Goal: Transaction & Acquisition: Book appointment/travel/reservation

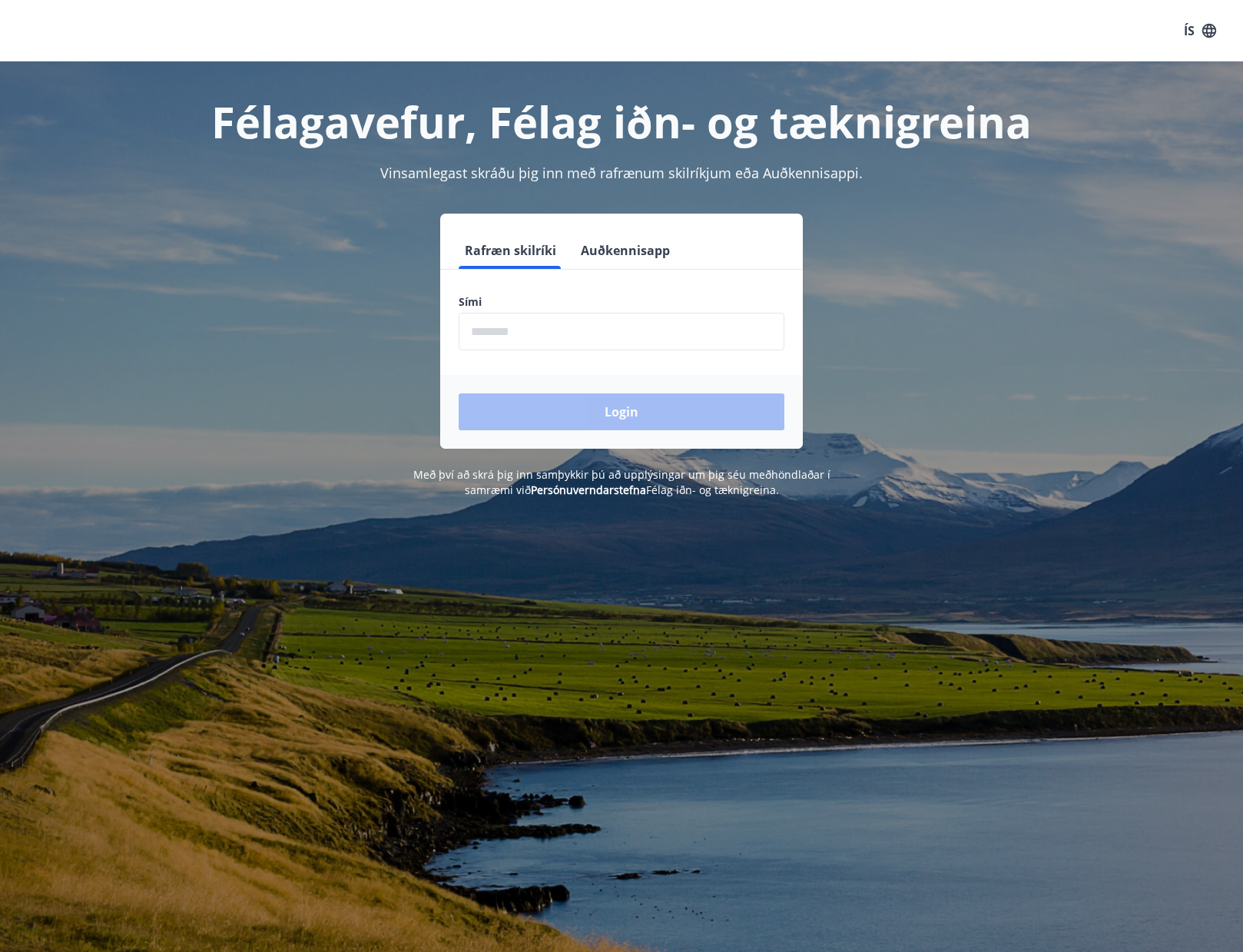
click at [568, 334] on input "phone" at bounding box center [622, 331] width 326 height 37
type input "********"
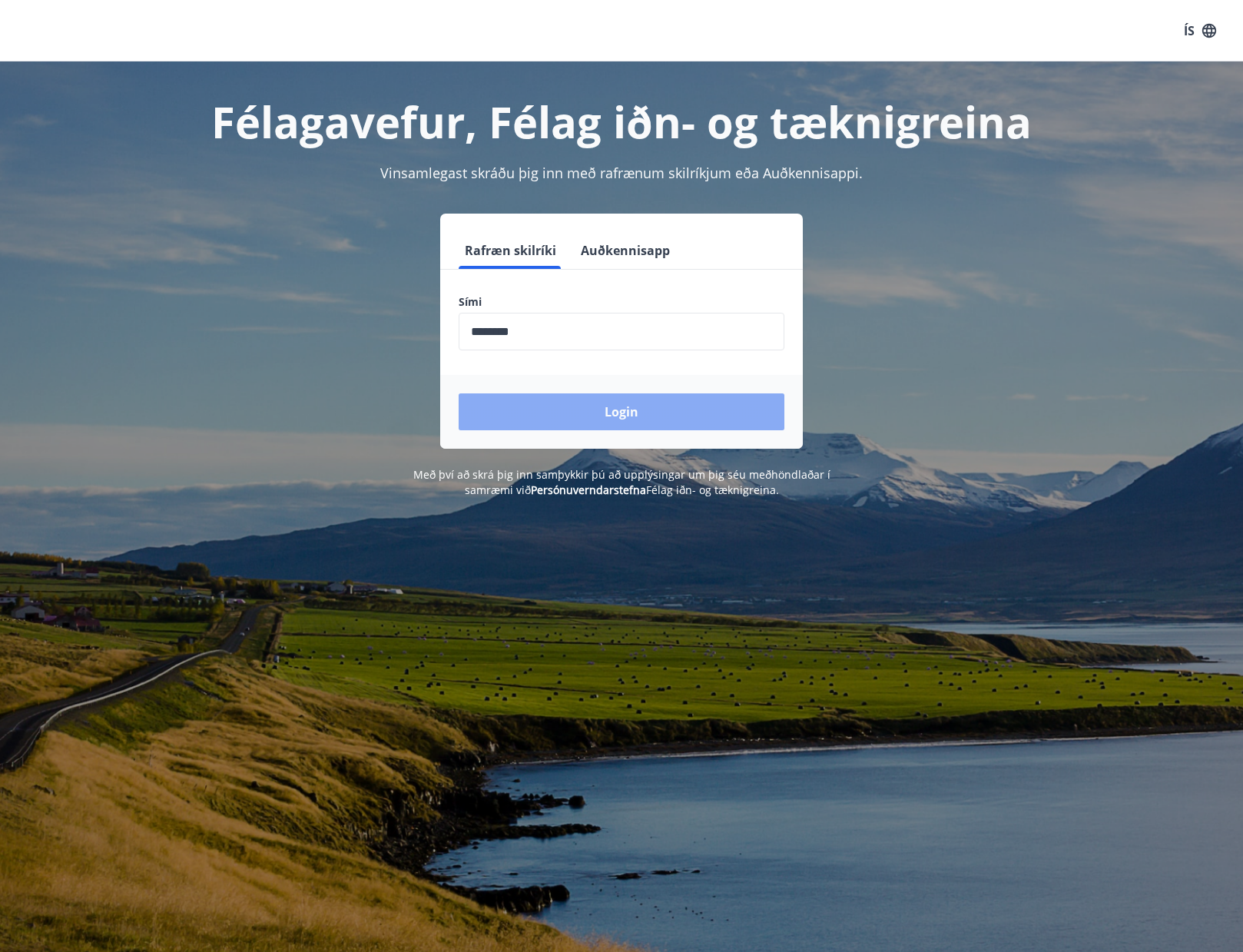
click at [564, 406] on button "Login" at bounding box center [622, 411] width 326 height 37
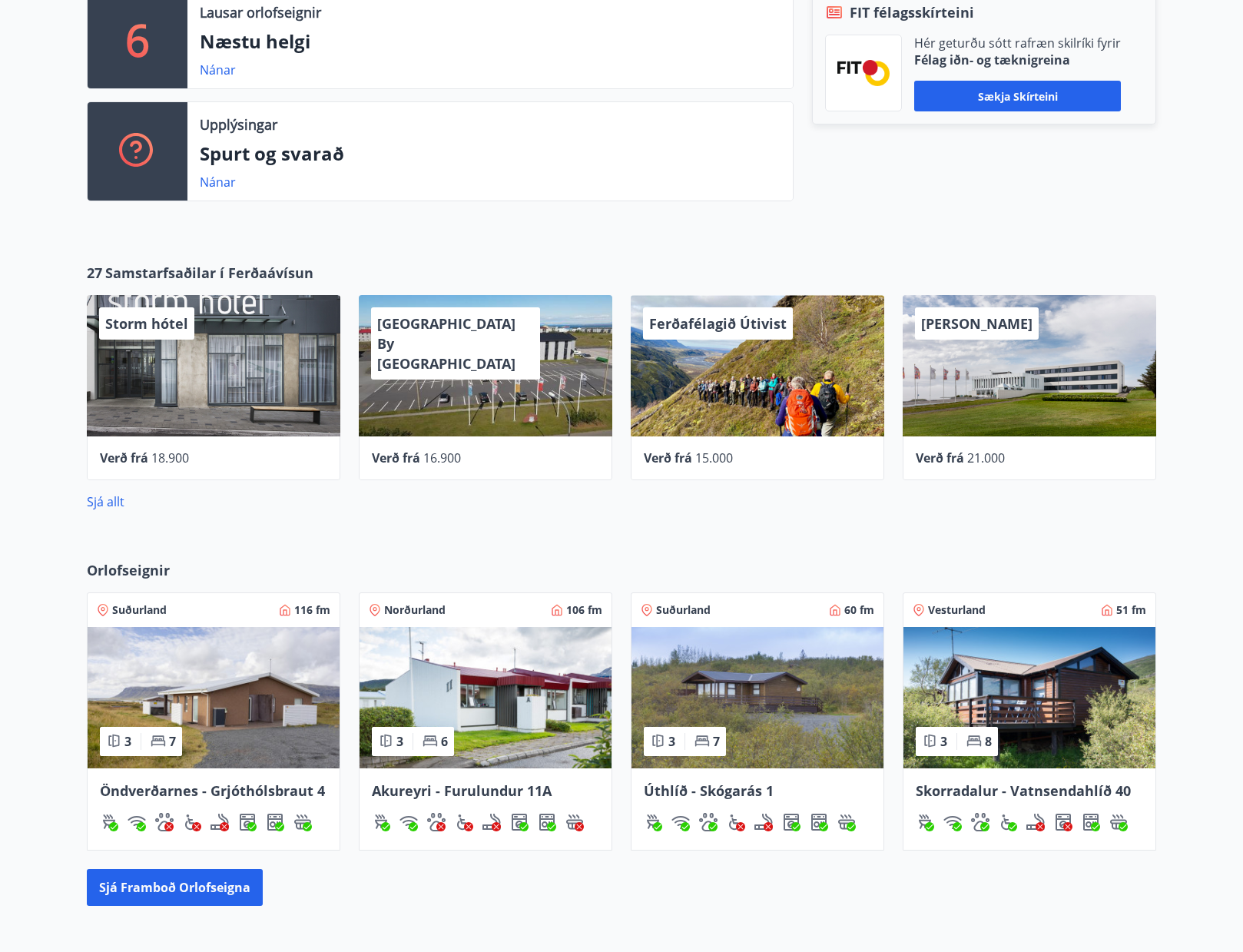
scroll to position [538, 0]
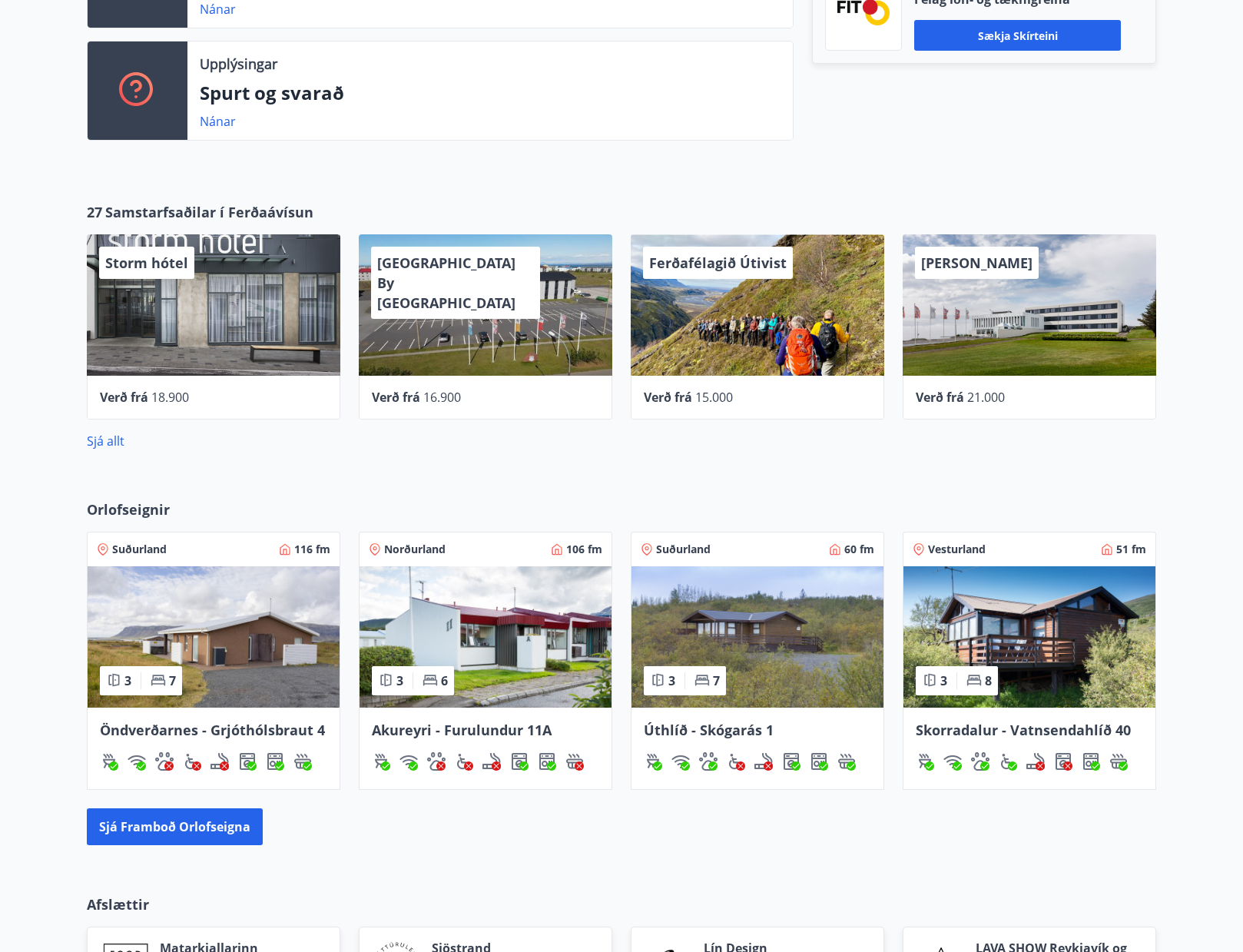
click at [432, 553] on span "Norðurland" at bounding box center [415, 549] width 61 height 15
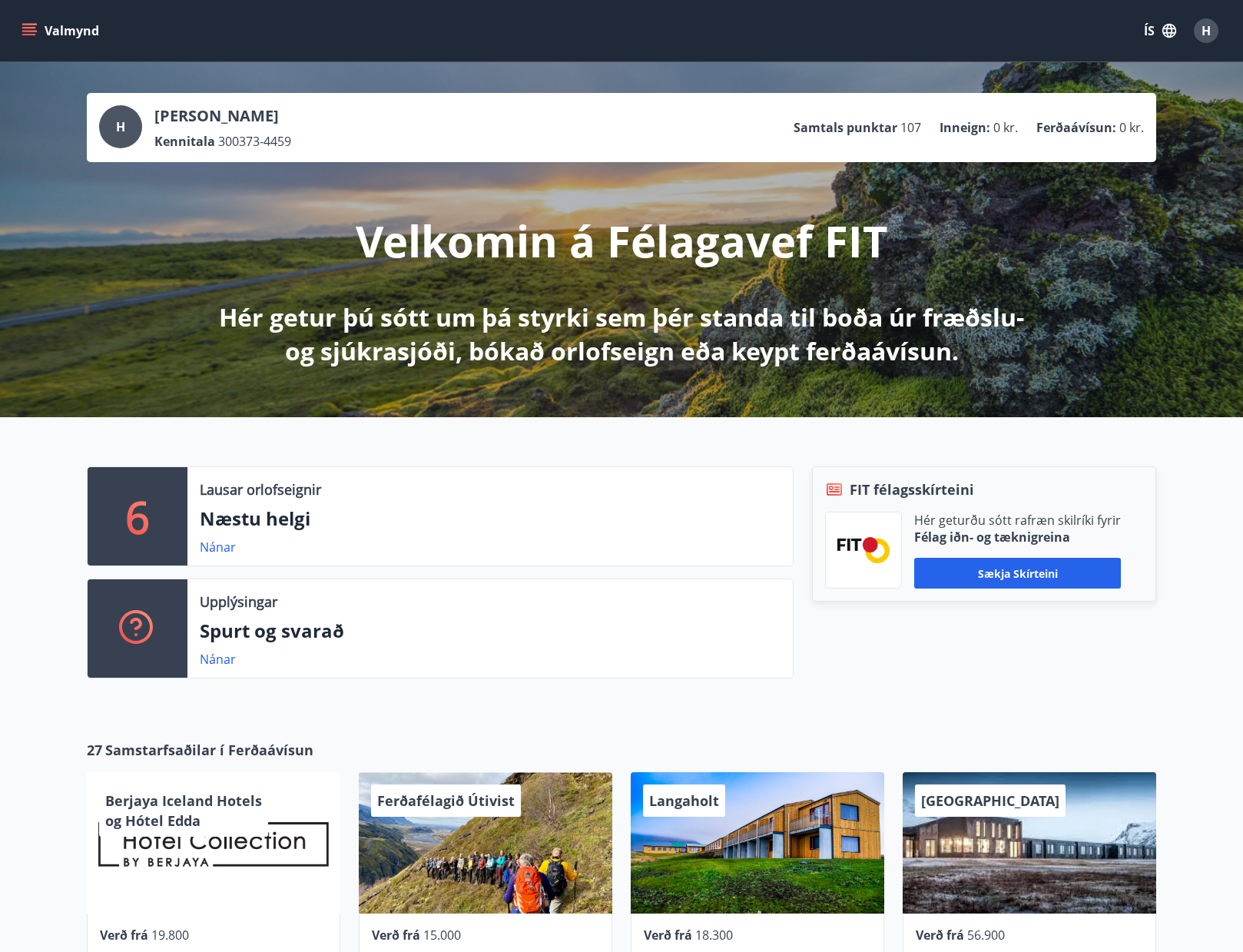
click at [32, 26] on icon "menu" at bounding box center [29, 31] width 15 height 15
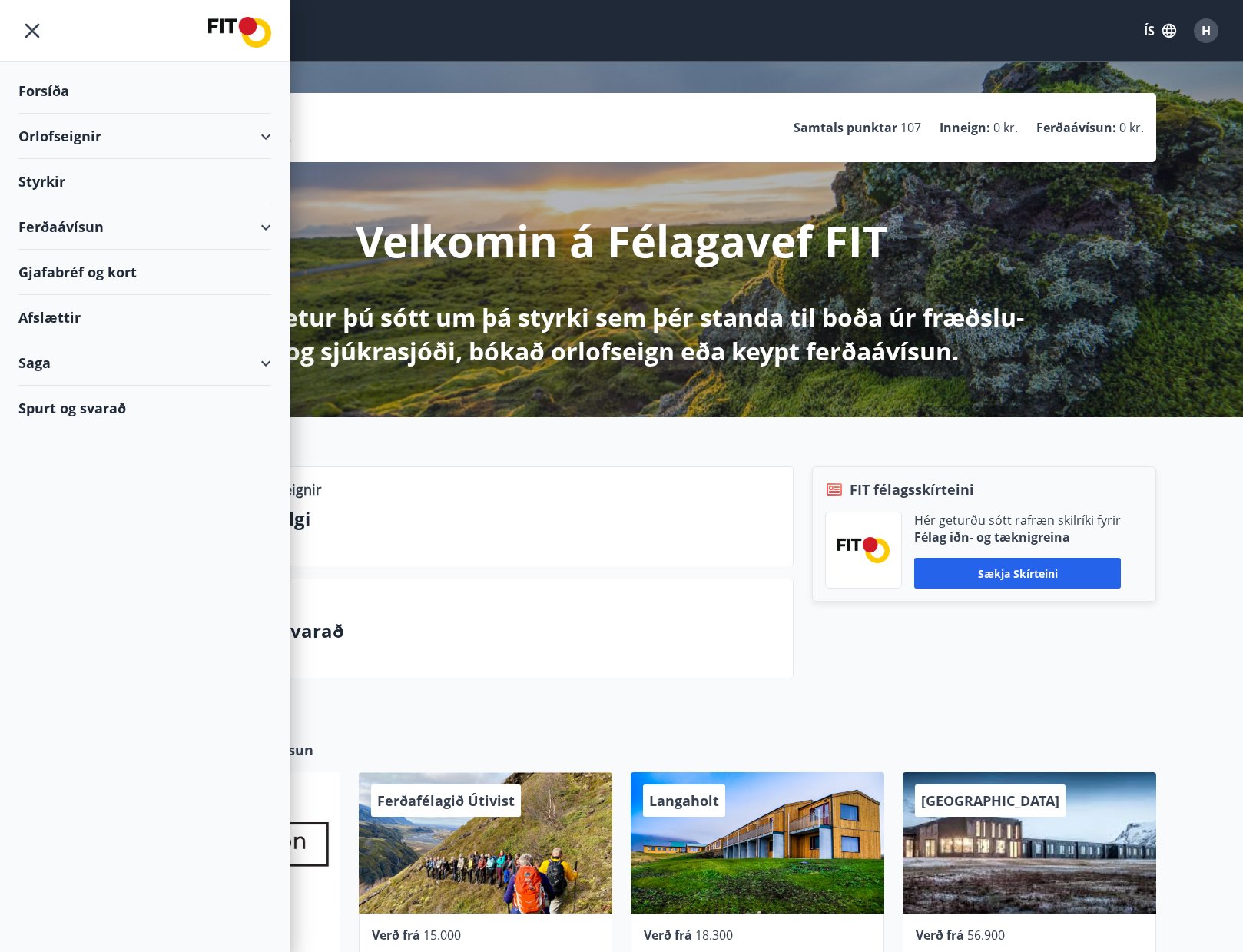
click at [272, 133] on icon at bounding box center [266, 137] width 19 height 19
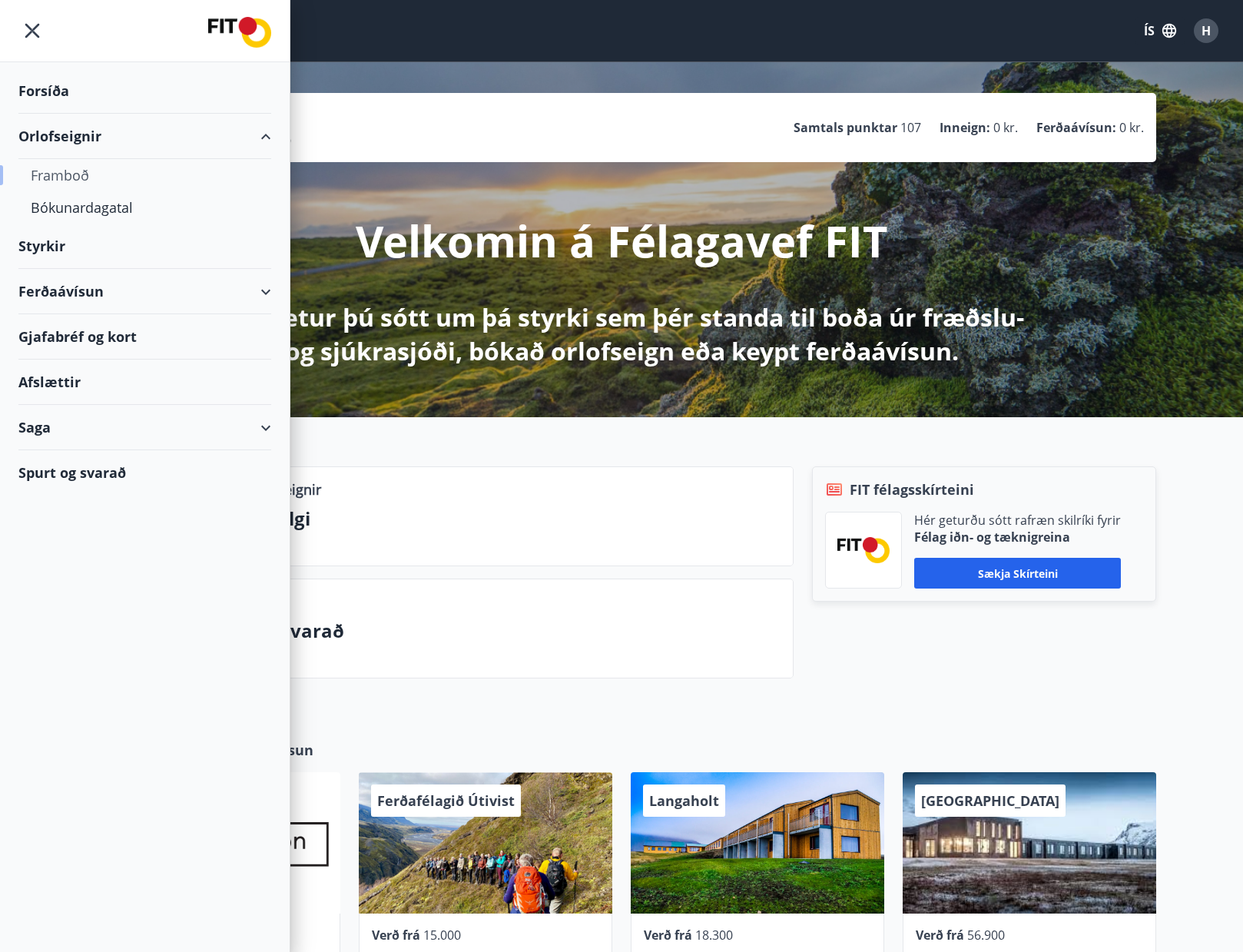
click at [65, 169] on div "Framboð" at bounding box center [145, 175] width 228 height 32
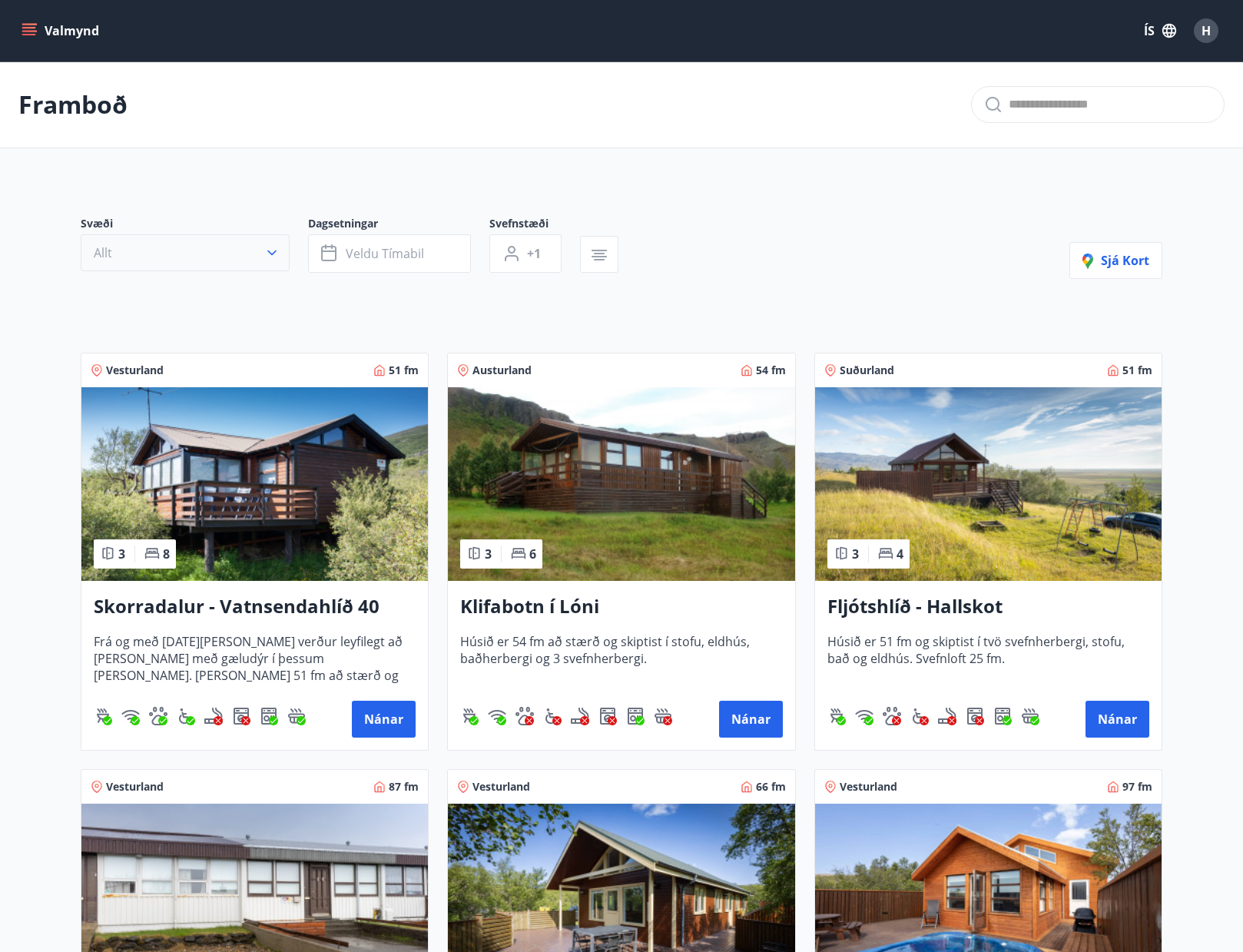
click at [215, 246] on button "Allt" at bounding box center [185, 252] width 209 height 37
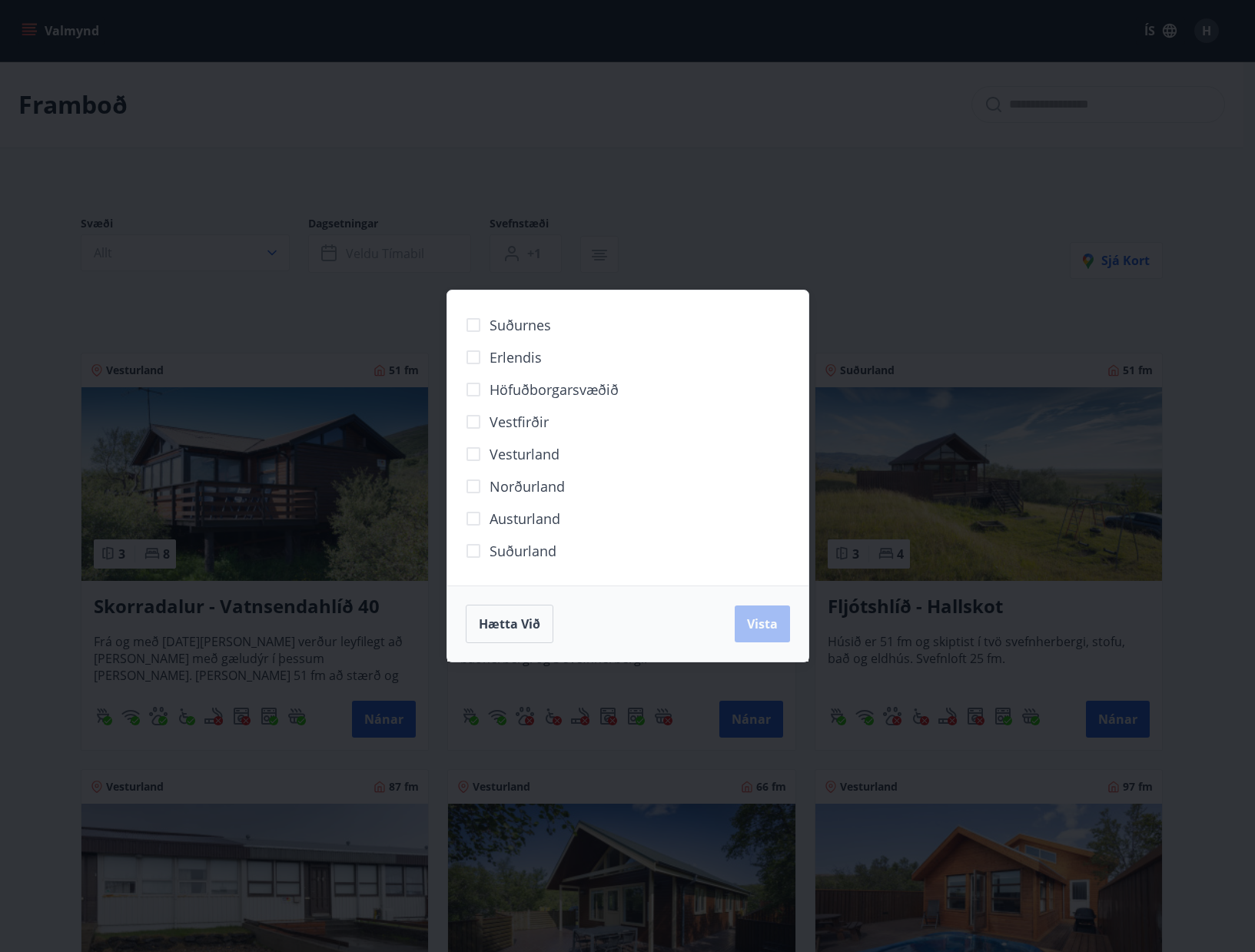
click at [492, 486] on span "Norðurland" at bounding box center [527, 485] width 75 height 20
click at [766, 631] on span "Vista" at bounding box center [762, 624] width 31 height 17
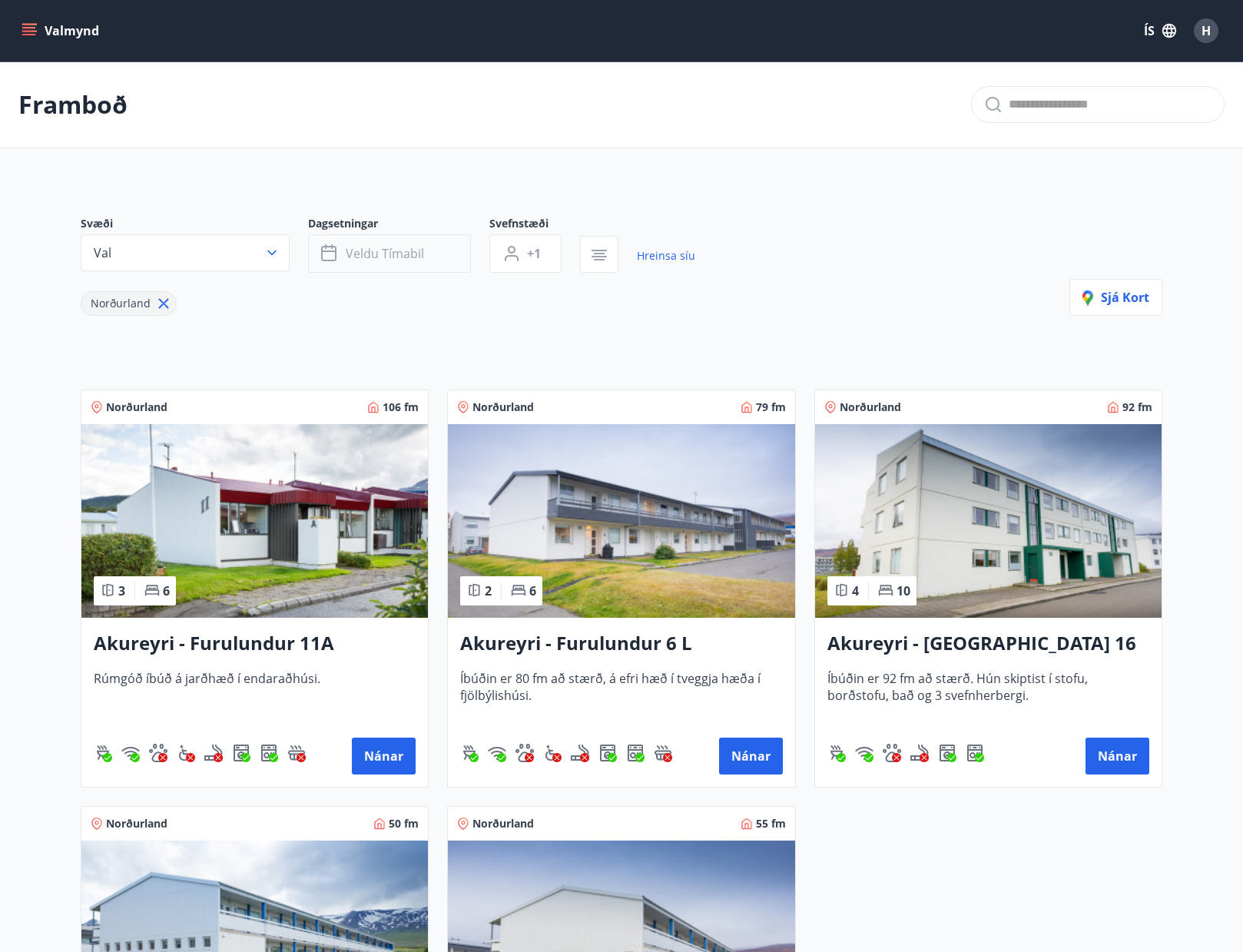
click at [427, 261] on button "Veldu tímabil" at bounding box center [389, 253] width 163 height 38
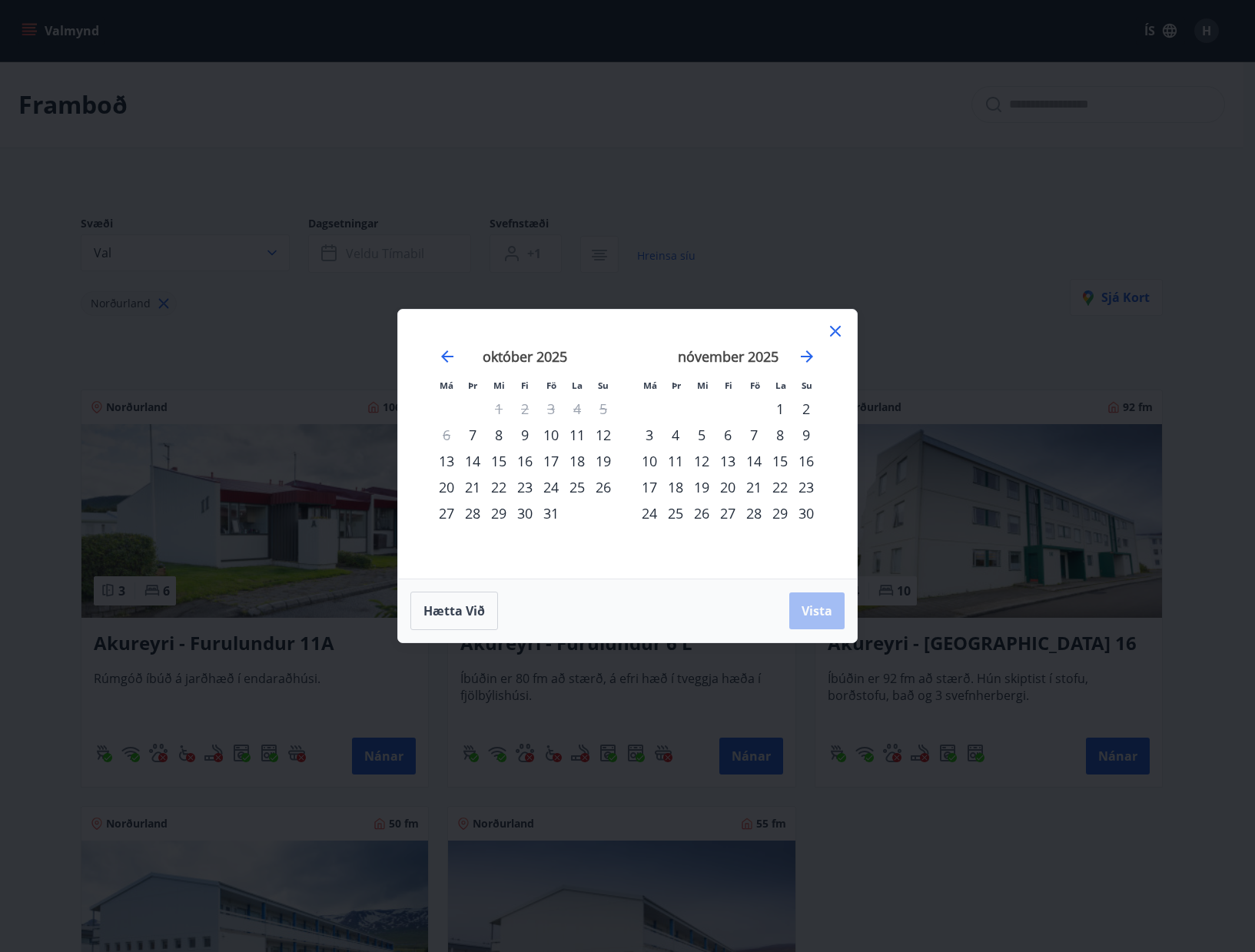
click at [779, 409] on div "1" at bounding box center [780, 409] width 26 height 26
click at [803, 461] on div "16" at bounding box center [805, 461] width 26 height 26
click at [817, 616] on span "Vista" at bounding box center [817, 611] width 31 height 17
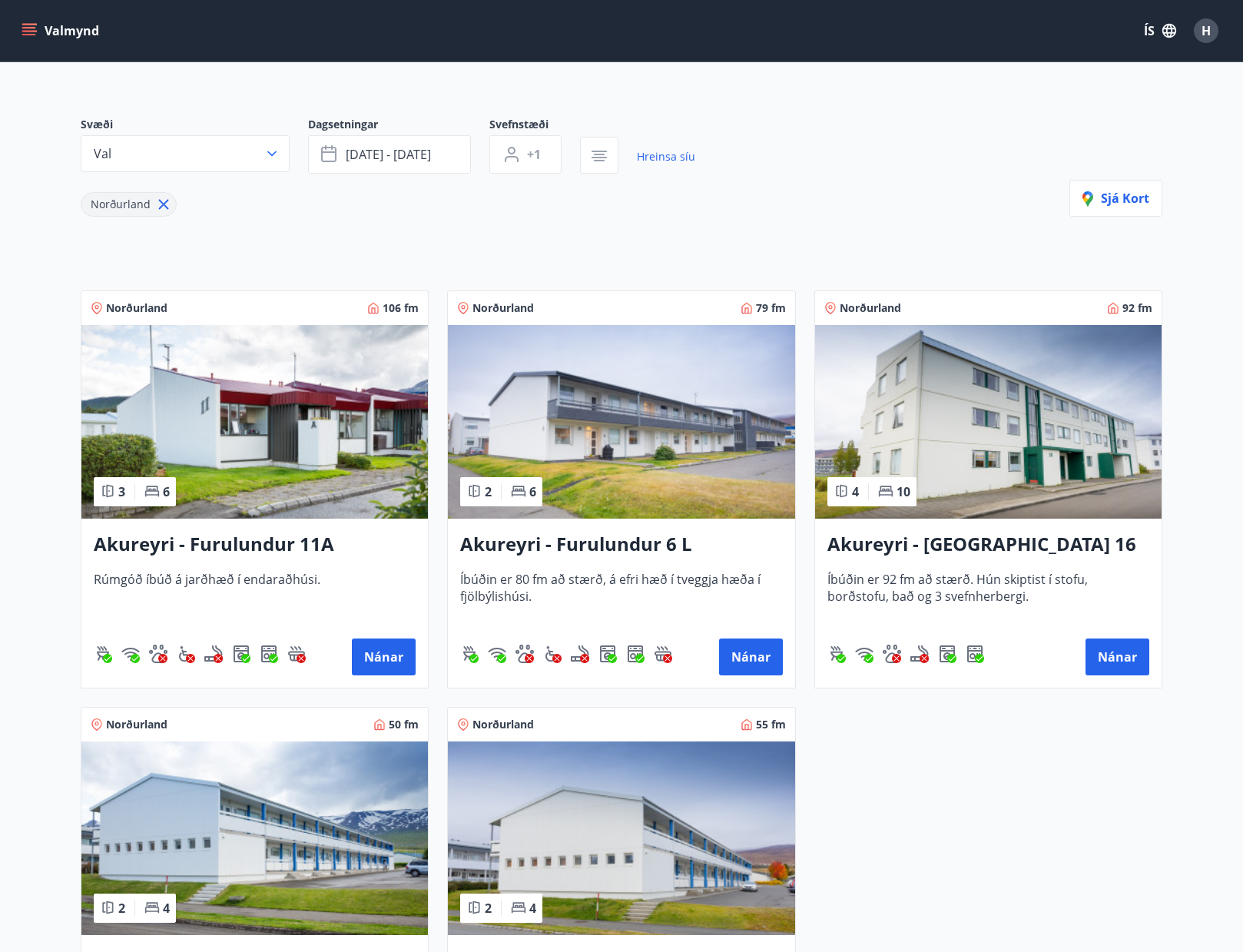
scroll to position [153, 0]
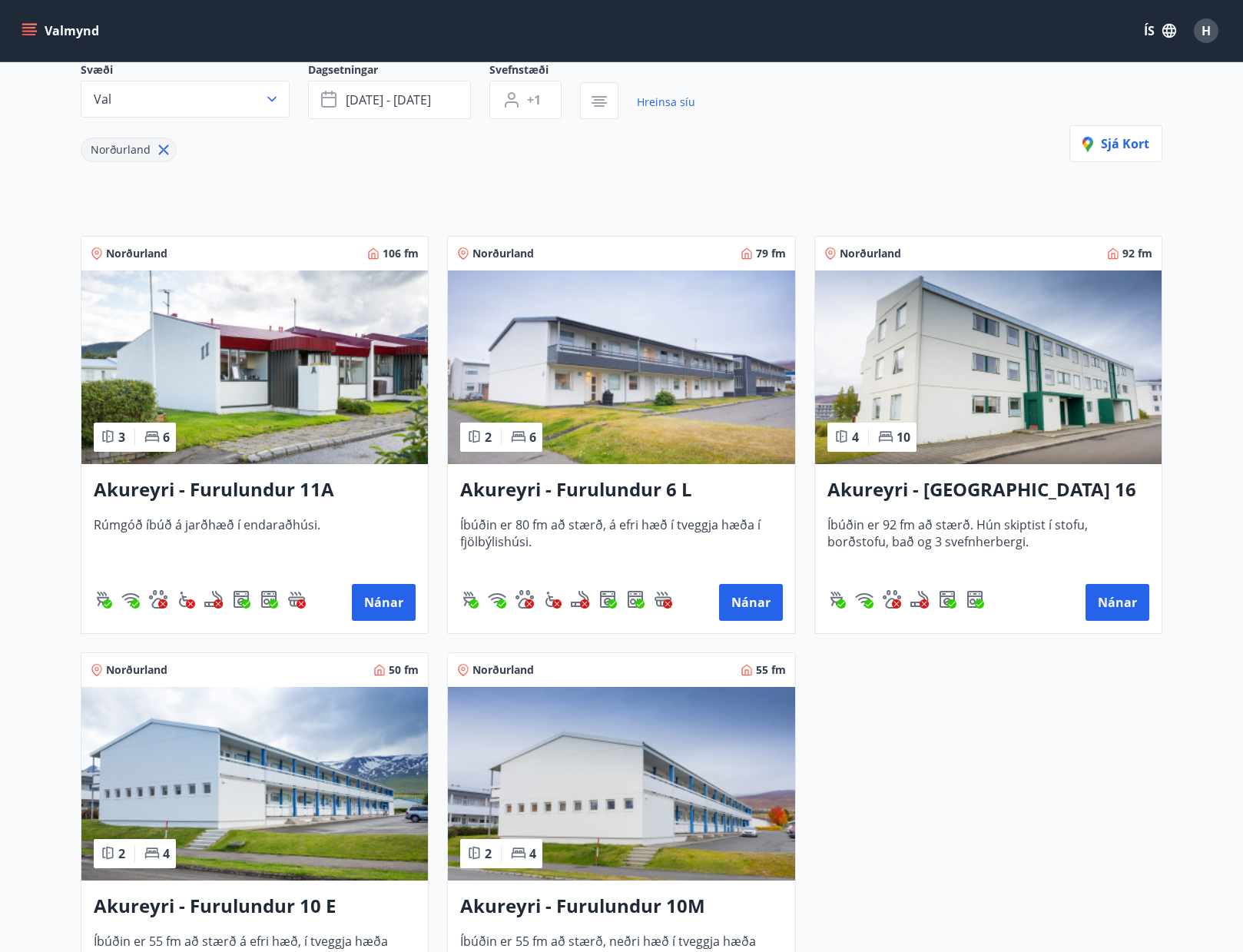
click at [312, 489] on h3 "Akureyri - Furulundur 11A" at bounding box center [255, 490] width 322 height 27
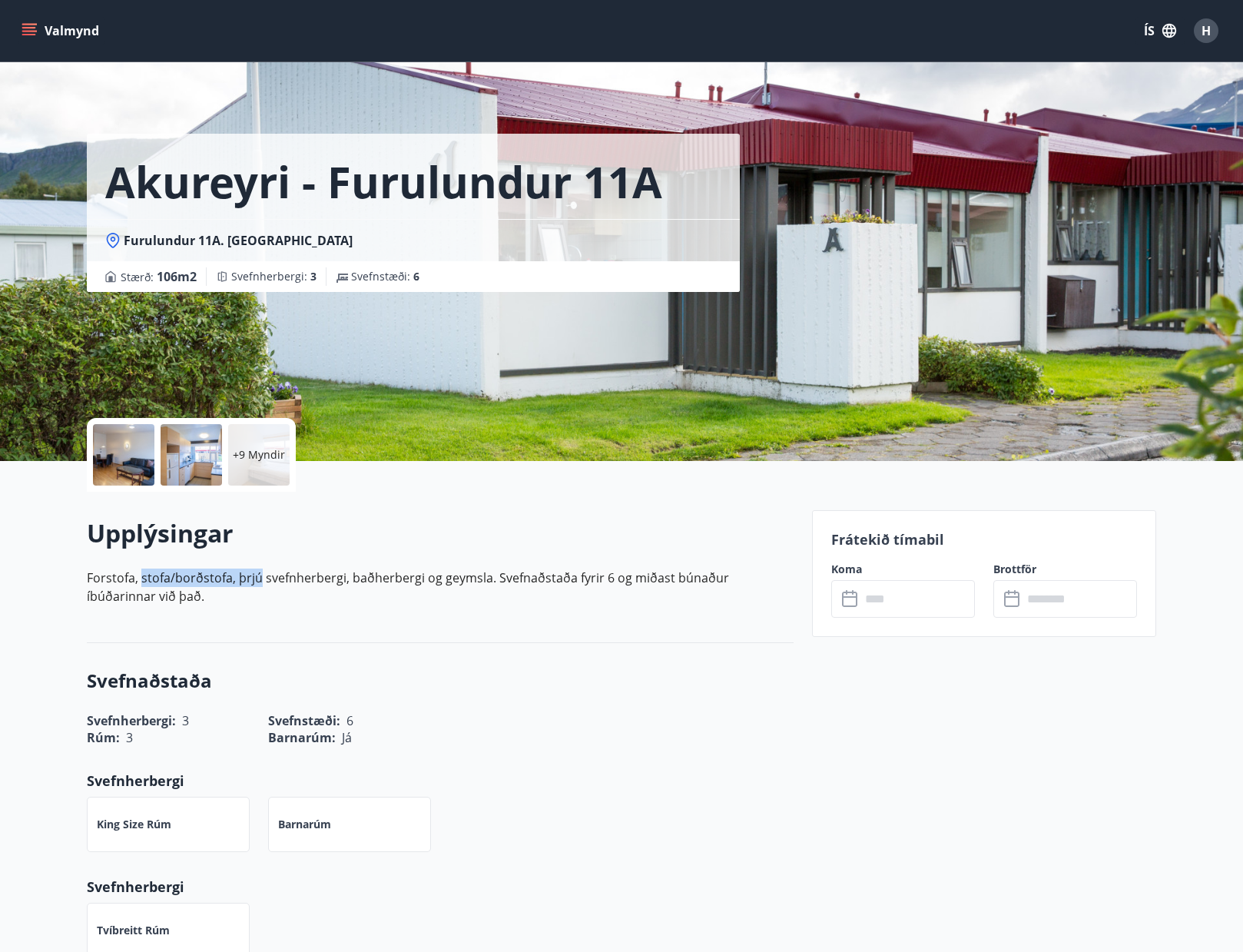
drag, startPoint x: 261, startPoint y: 572, endPoint x: 125, endPoint y: 570, distance: 136.0
click at [134, 574] on p "Forstofa, stofa/borðstofa, þrjú svefnherbergi, baðherbergi og geymsla. Svefnaðs…" at bounding box center [440, 587] width 707 height 37
click at [118, 568] on div "Upplýsingar Forstofa, stofa/borðstofa, þrjú svefnherbergi, baðherbergi og geyms…" at bounding box center [440, 566] width 707 height 101
click at [113, 441] on div at bounding box center [123, 455] width 61 height 61
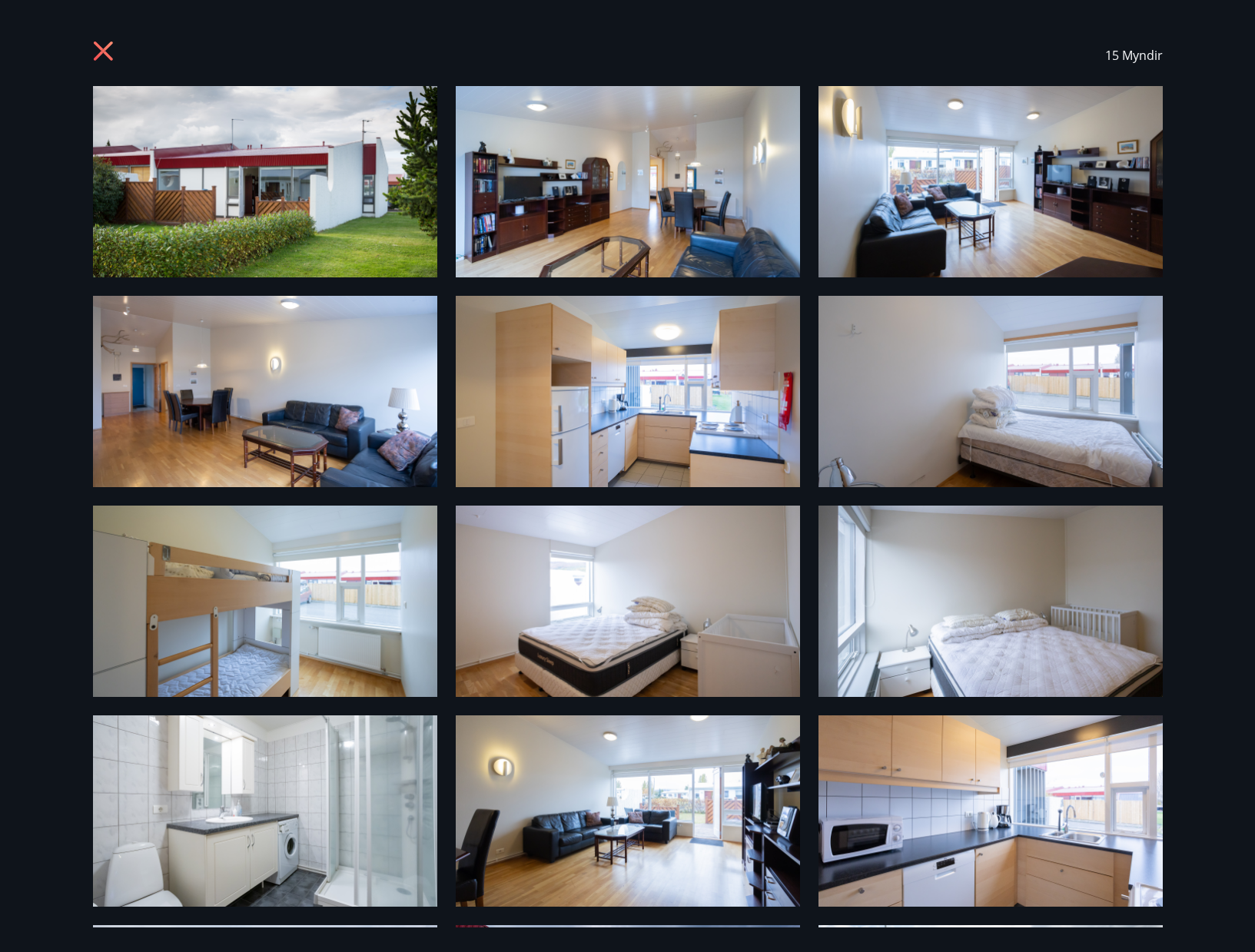
click at [104, 45] on icon at bounding box center [105, 53] width 25 height 25
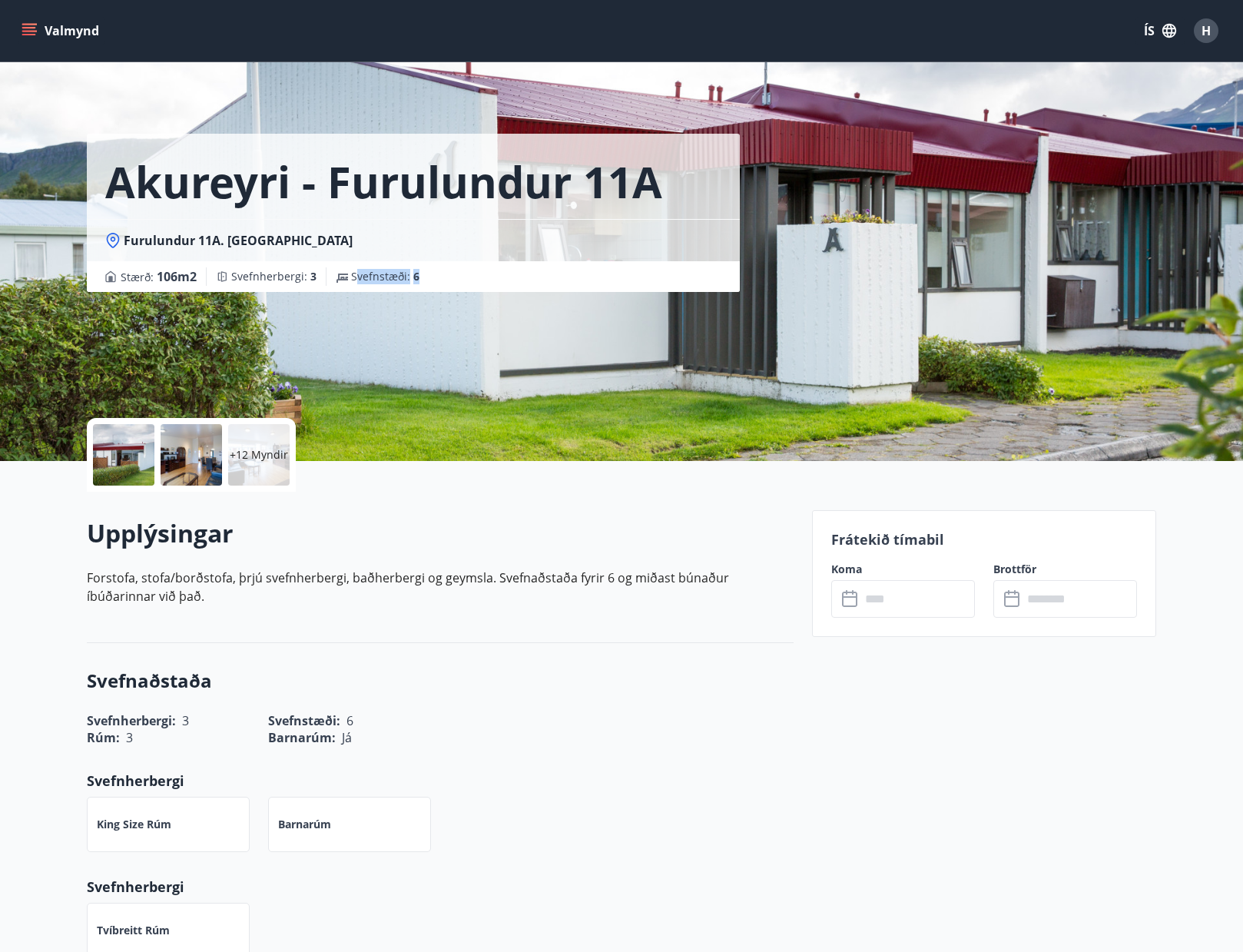
drag, startPoint x: 351, startPoint y: 275, endPoint x: 461, endPoint y: 272, distance: 110.0
click at [461, 272] on div "Stærð : 106 m2 Svefnherbergi : 3 Svefnstæði : 6" at bounding box center [414, 277] width 616 height 19
click at [460, 278] on div "Stærð : 106 m2 Svefnherbergi : 3 Svefnstæði : 6" at bounding box center [414, 277] width 616 height 19
drag, startPoint x: 197, startPoint y: 583, endPoint x: 173, endPoint y: 583, distance: 24.0
click at [174, 583] on p "Forstofa, stofa/borðstofa, þrjú svefnherbergi, baðherbergi og geymsla. Svefnaðs…" at bounding box center [440, 587] width 707 height 37
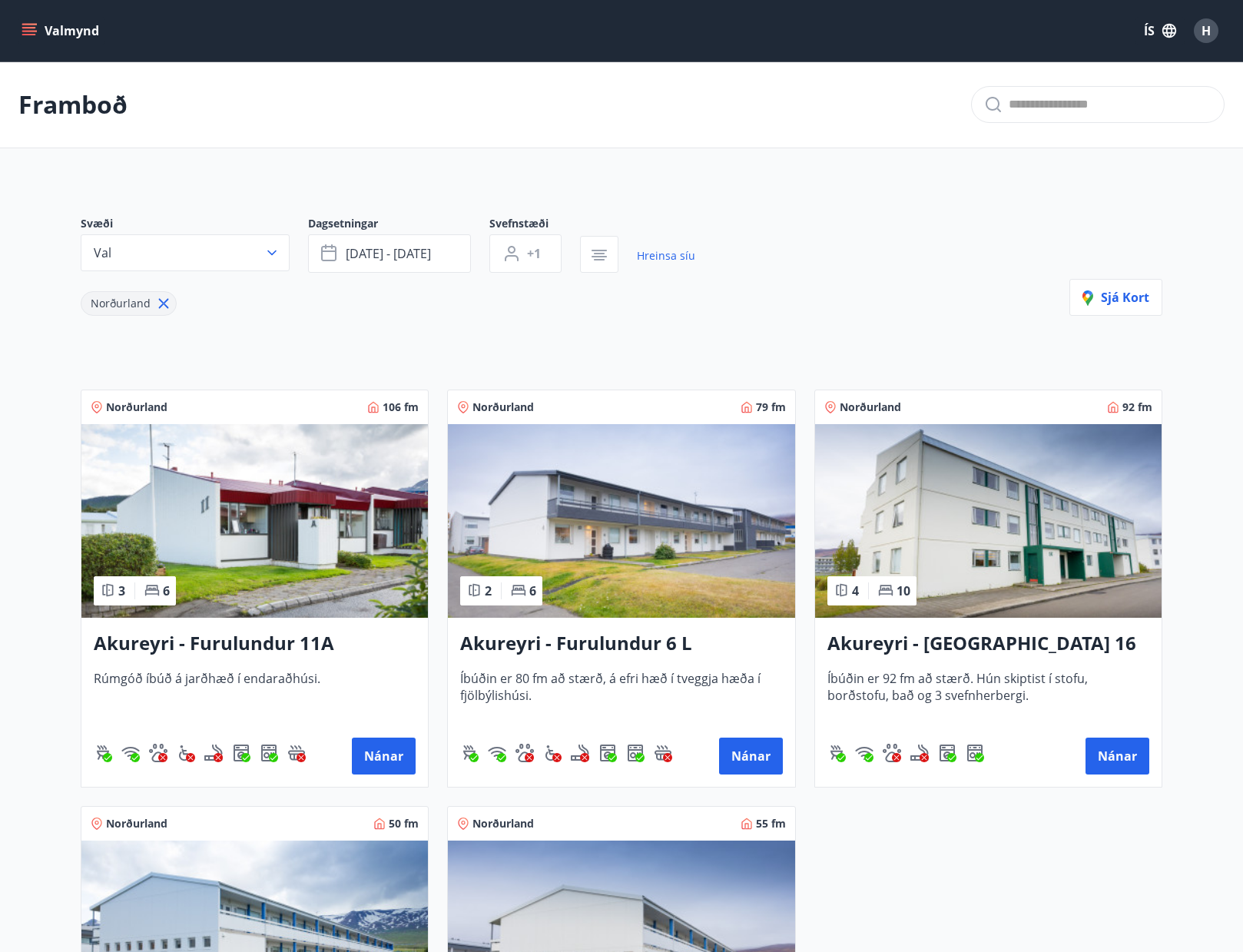
click at [781, 183] on div "Svæði Val Dagsetningar nóv 01 - nóv 16 Svefnstæði +1 Hreinsa síu Norðurland Sjá…" at bounding box center [621, 697] width 1106 height 1037
click at [368, 255] on span "nóv 01 - nóv 16" at bounding box center [388, 254] width 85 height 17
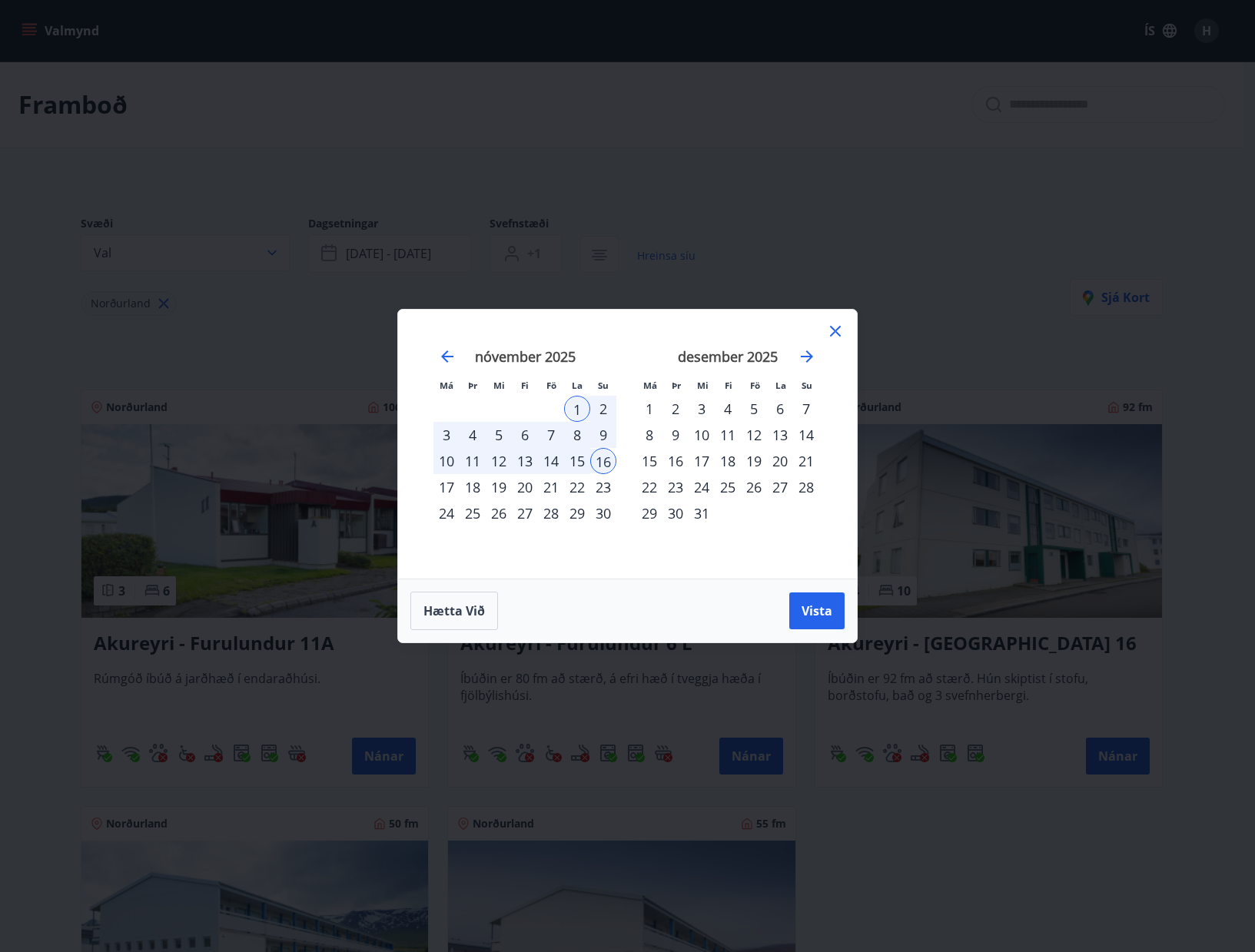
click at [547, 435] on div "7" at bounding box center [551, 434] width 26 height 26
click at [599, 434] on div "9" at bounding box center [603, 434] width 26 height 26
click at [832, 612] on button "Vista" at bounding box center [817, 611] width 55 height 37
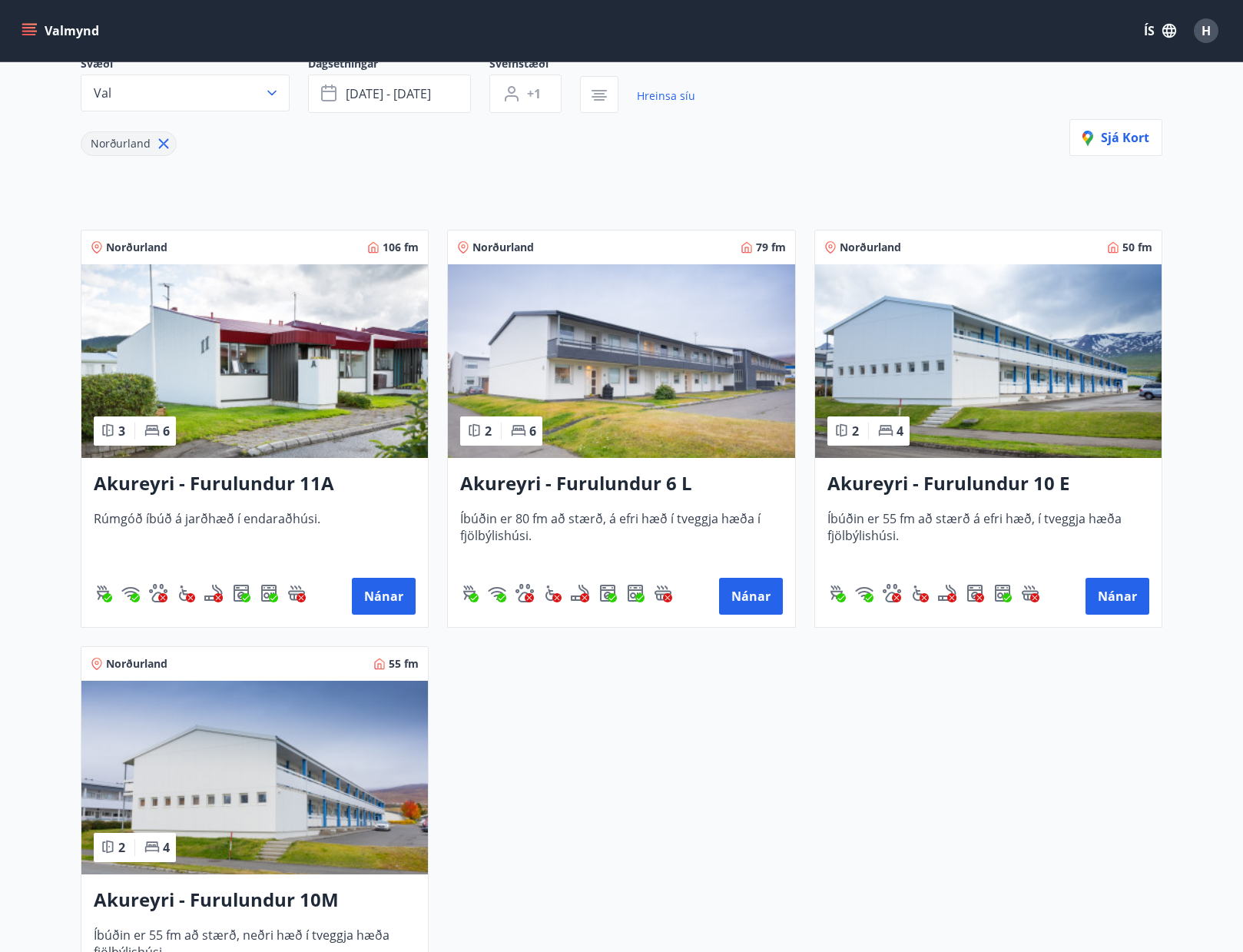
scroll to position [77, 0]
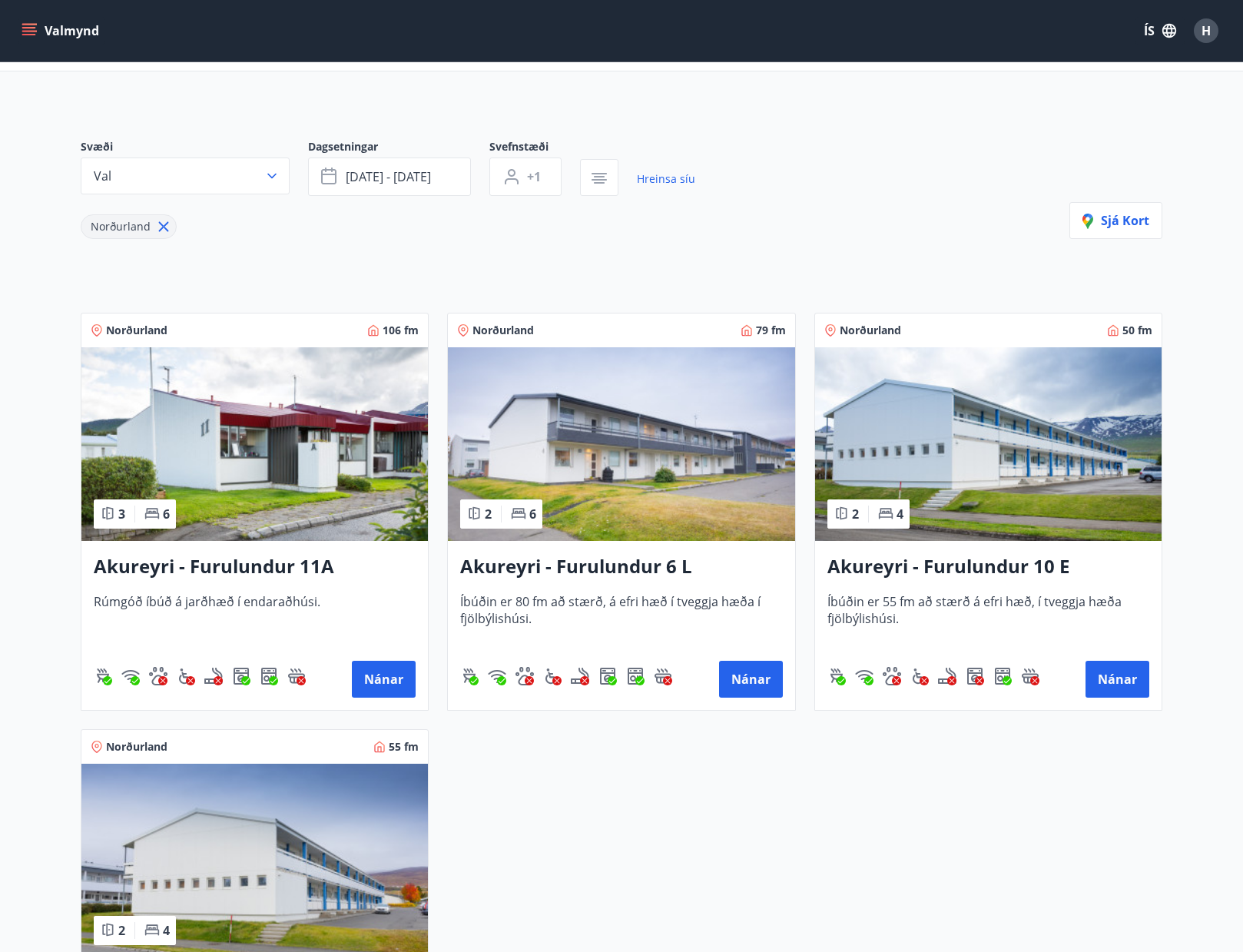
click at [254, 571] on h3 "Akureyri - Furulundur 11A" at bounding box center [255, 567] width 322 height 27
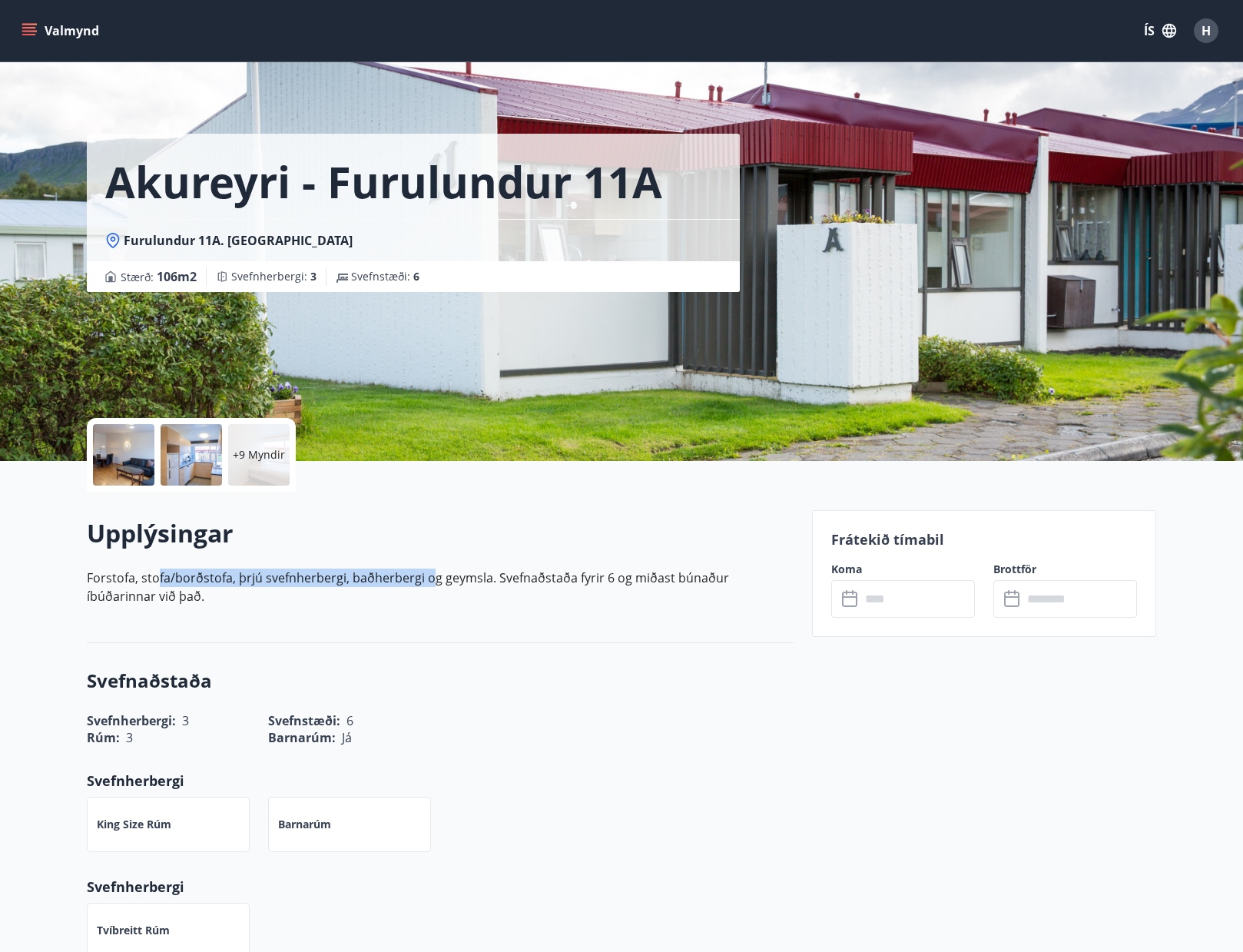
drag, startPoint x: 158, startPoint y: 573, endPoint x: 467, endPoint y: 586, distance: 309.3
click at [429, 577] on p "Forstofa, stofa/borðstofa, þrjú svefnherbergi, baðherbergi og geymsla. Svefnaðs…" at bounding box center [440, 587] width 707 height 37
click at [499, 592] on p "Forstofa, stofa/borðstofa, þrjú svefnherbergi, baðherbergi og geymsla. Svefnaðs…" at bounding box center [440, 587] width 707 height 37
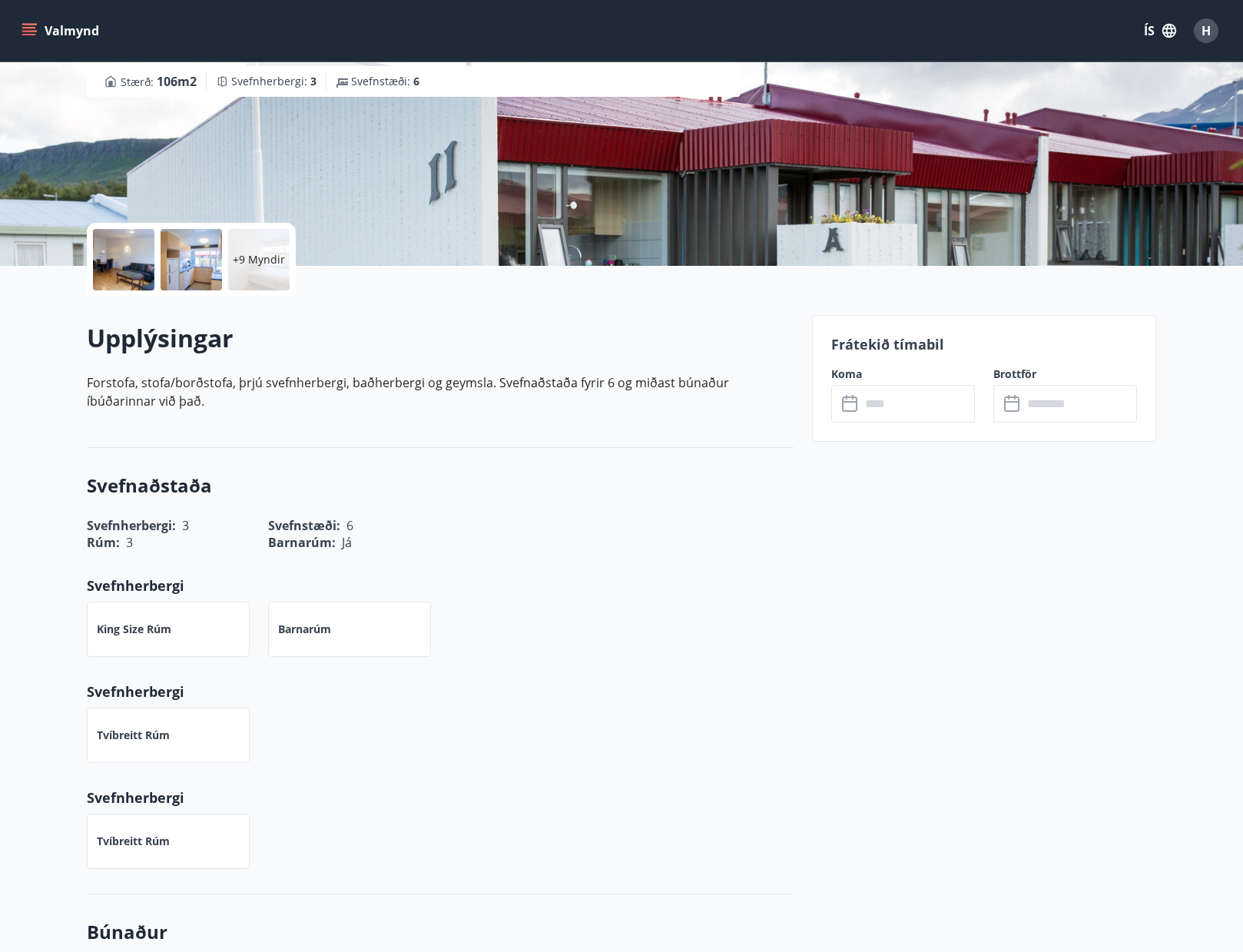
scroll to position [231, 0]
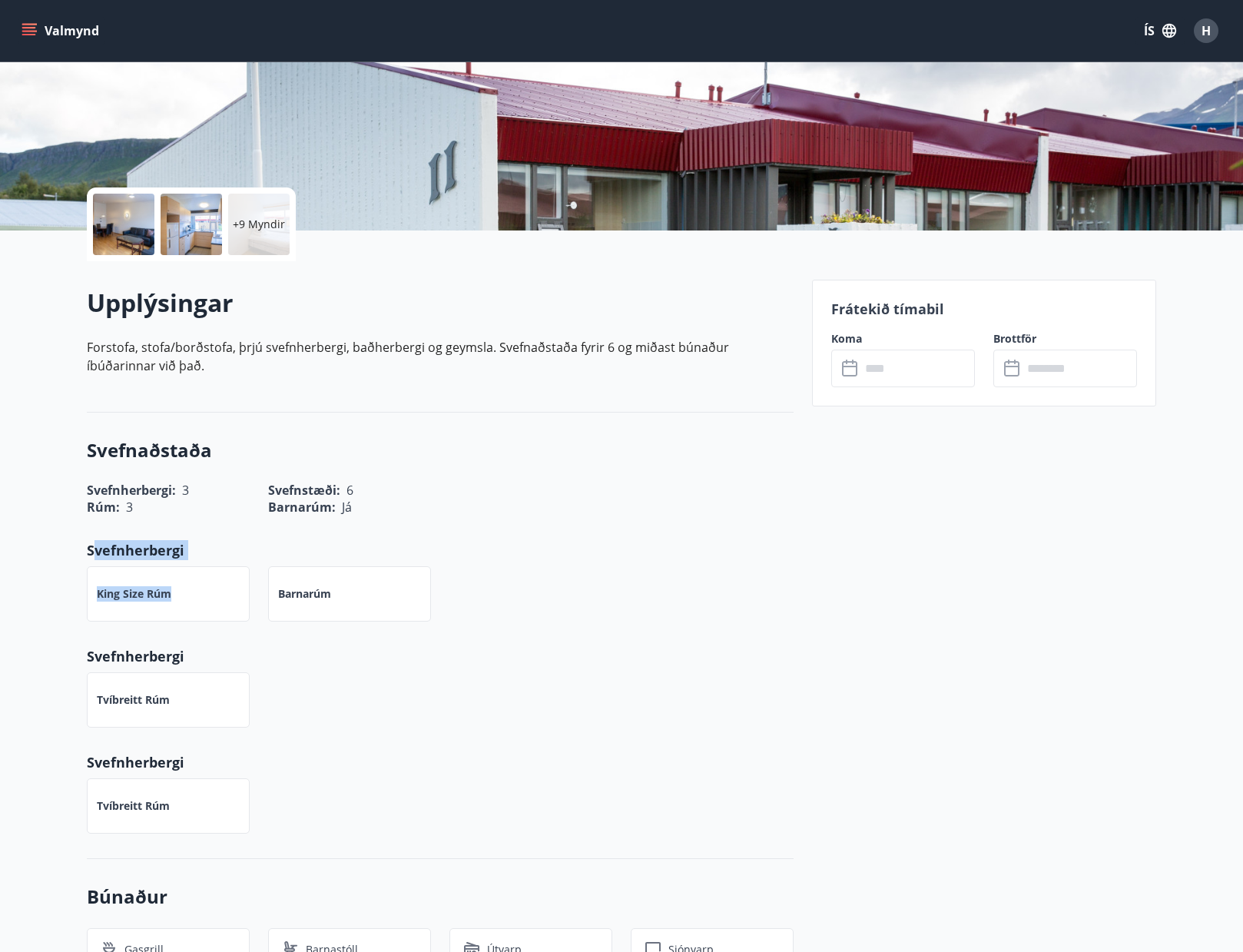
drag, startPoint x: 95, startPoint y: 543, endPoint x: 242, endPoint y: 550, distance: 147.2
click at [242, 550] on div "Svefnherbergi King Size rúm Barnarúm" at bounding box center [440, 581] width 707 height 82
click at [283, 542] on p "Svefnherbergi" at bounding box center [440, 549] width 707 height 20
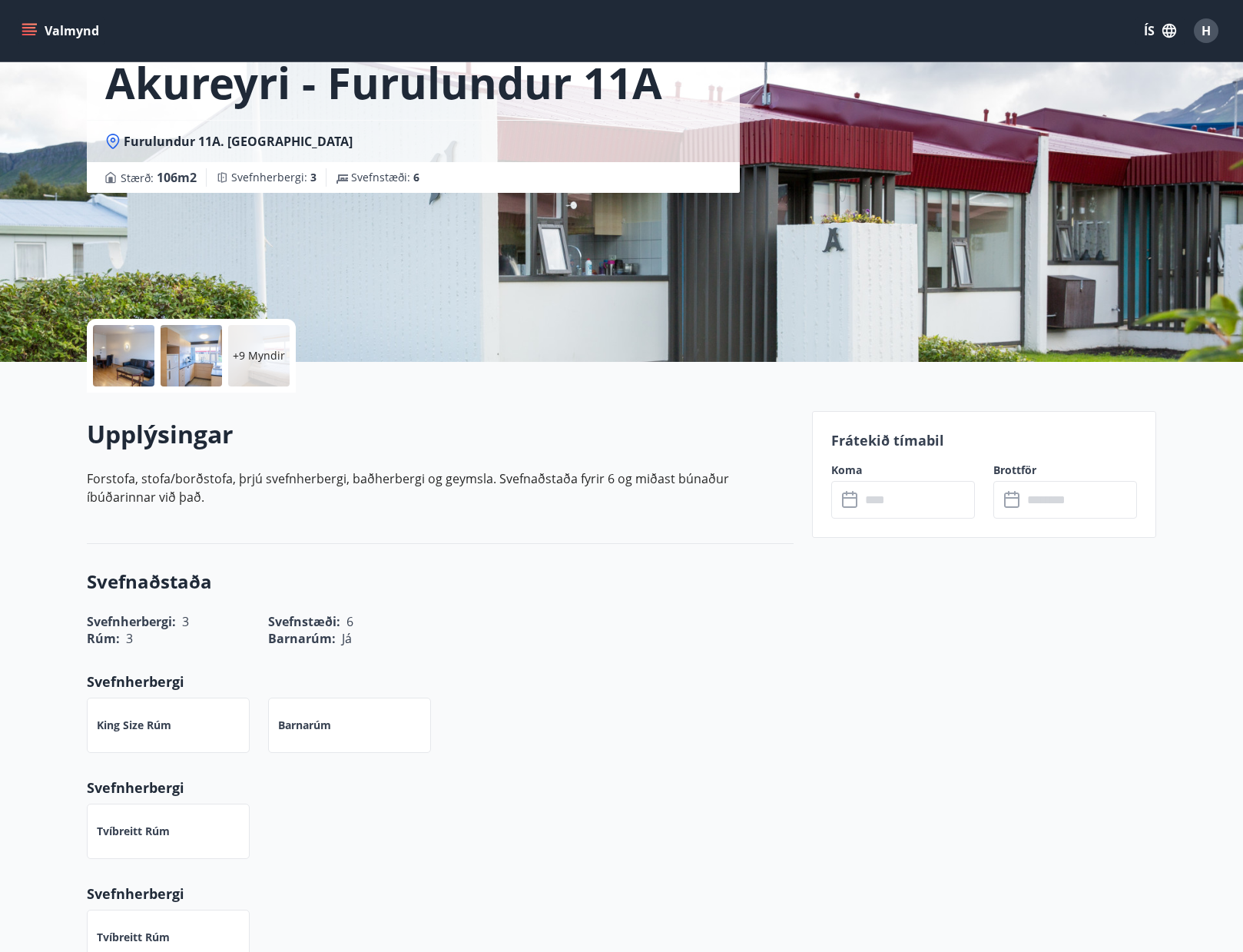
scroll to position [0, 0]
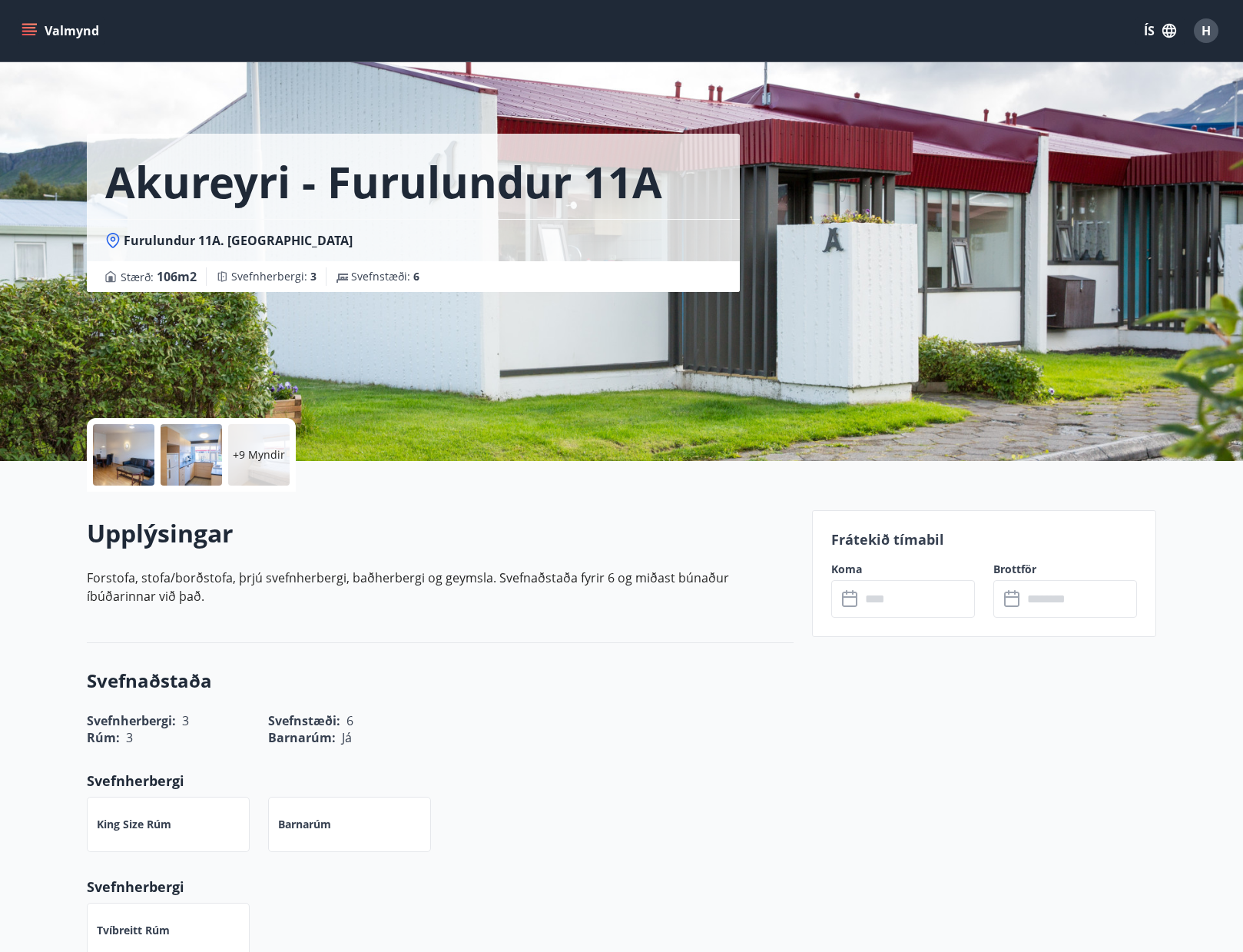
click at [255, 460] on p "+9 Myndir" at bounding box center [258, 455] width 52 height 15
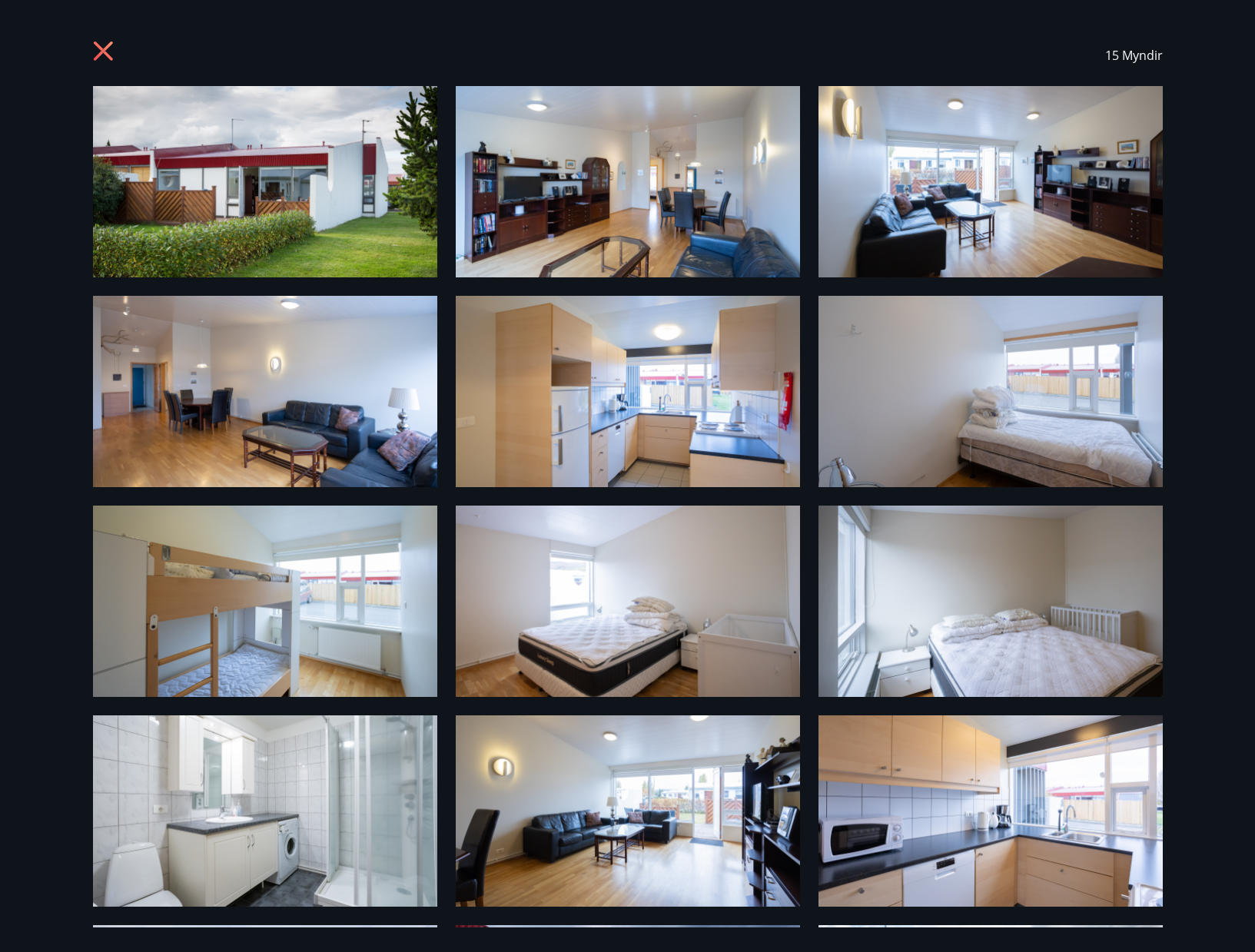
click at [544, 248] on img at bounding box center [628, 181] width 344 height 192
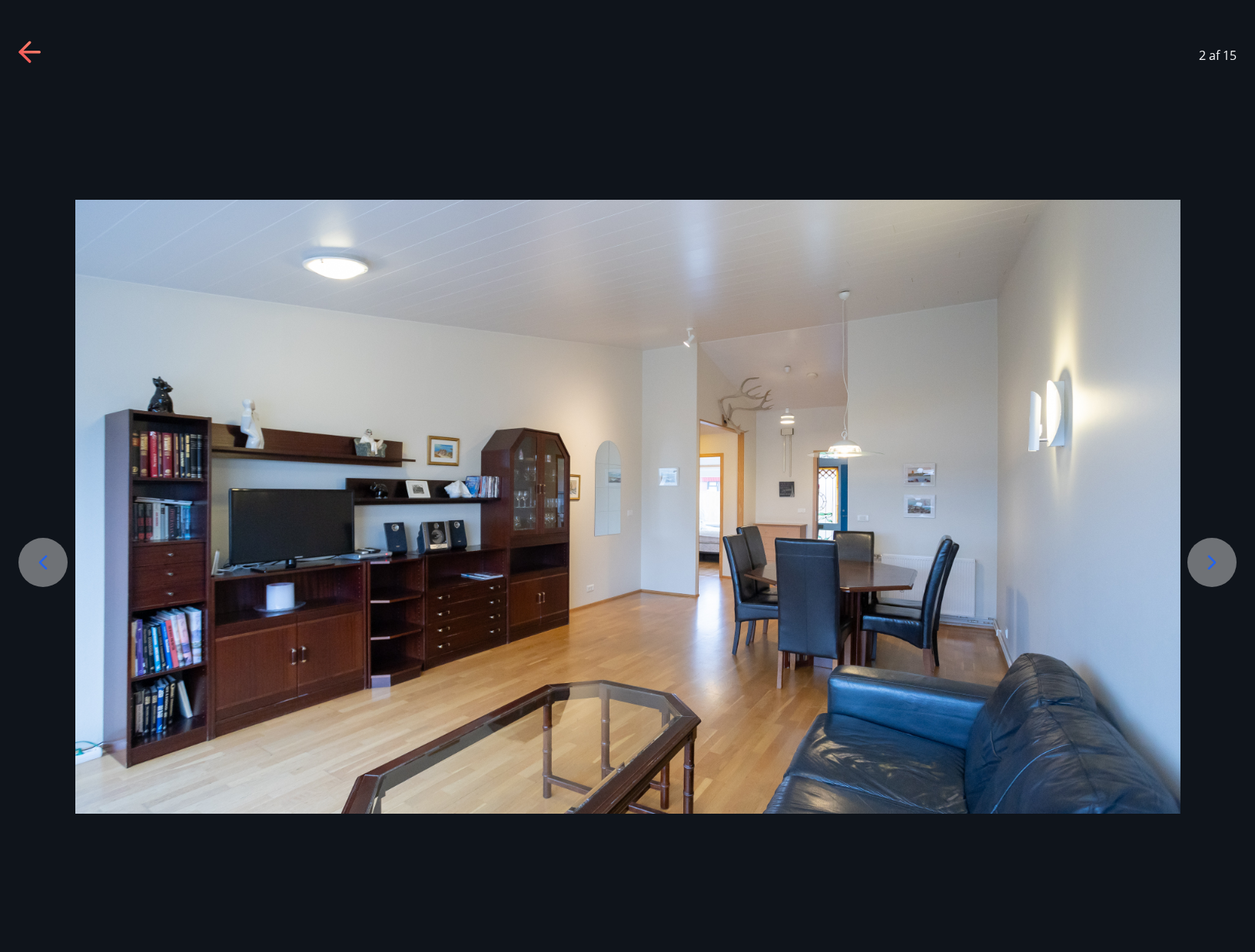
click at [1216, 563] on icon at bounding box center [1212, 562] width 25 height 25
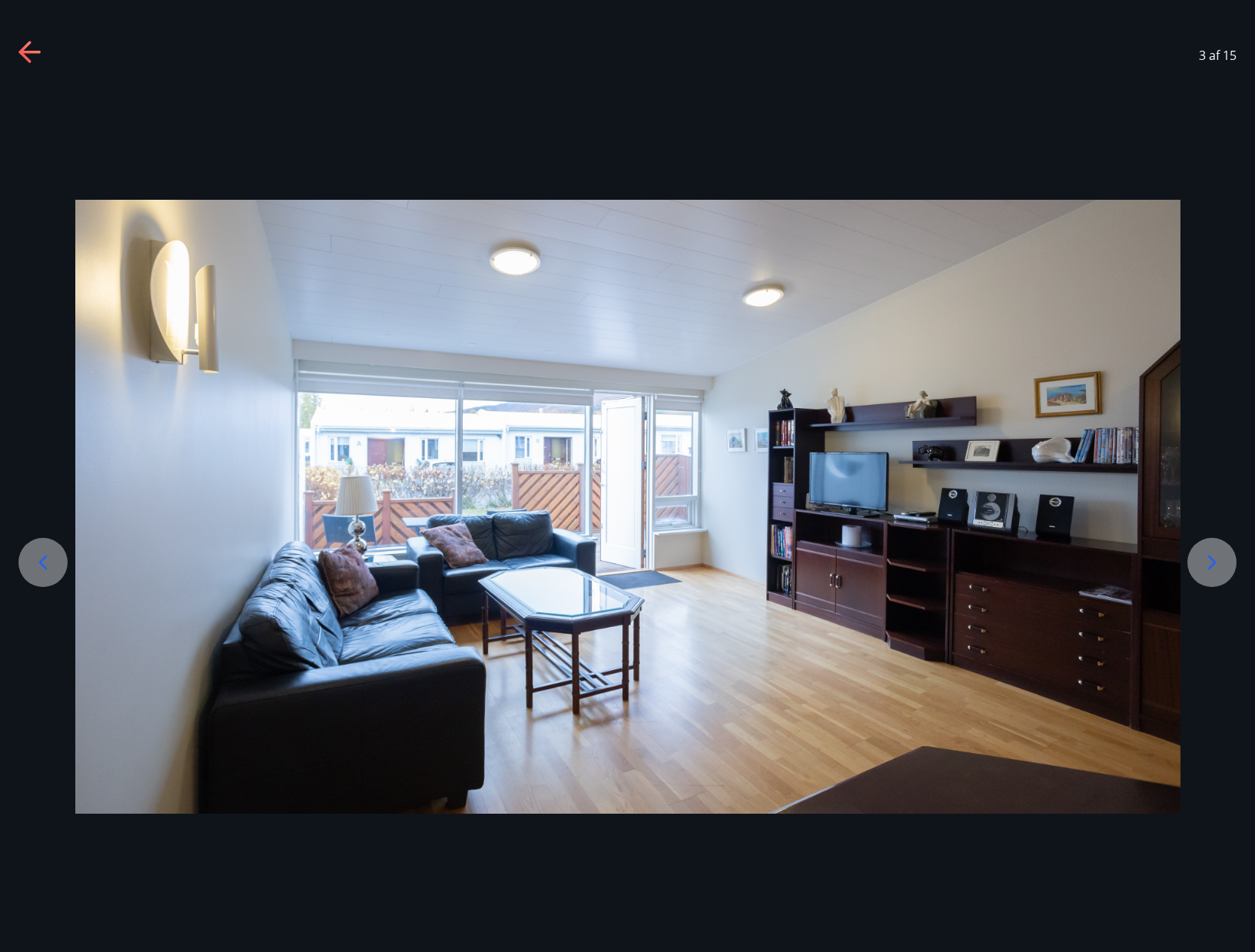
click at [1205, 563] on icon at bounding box center [1212, 562] width 25 height 25
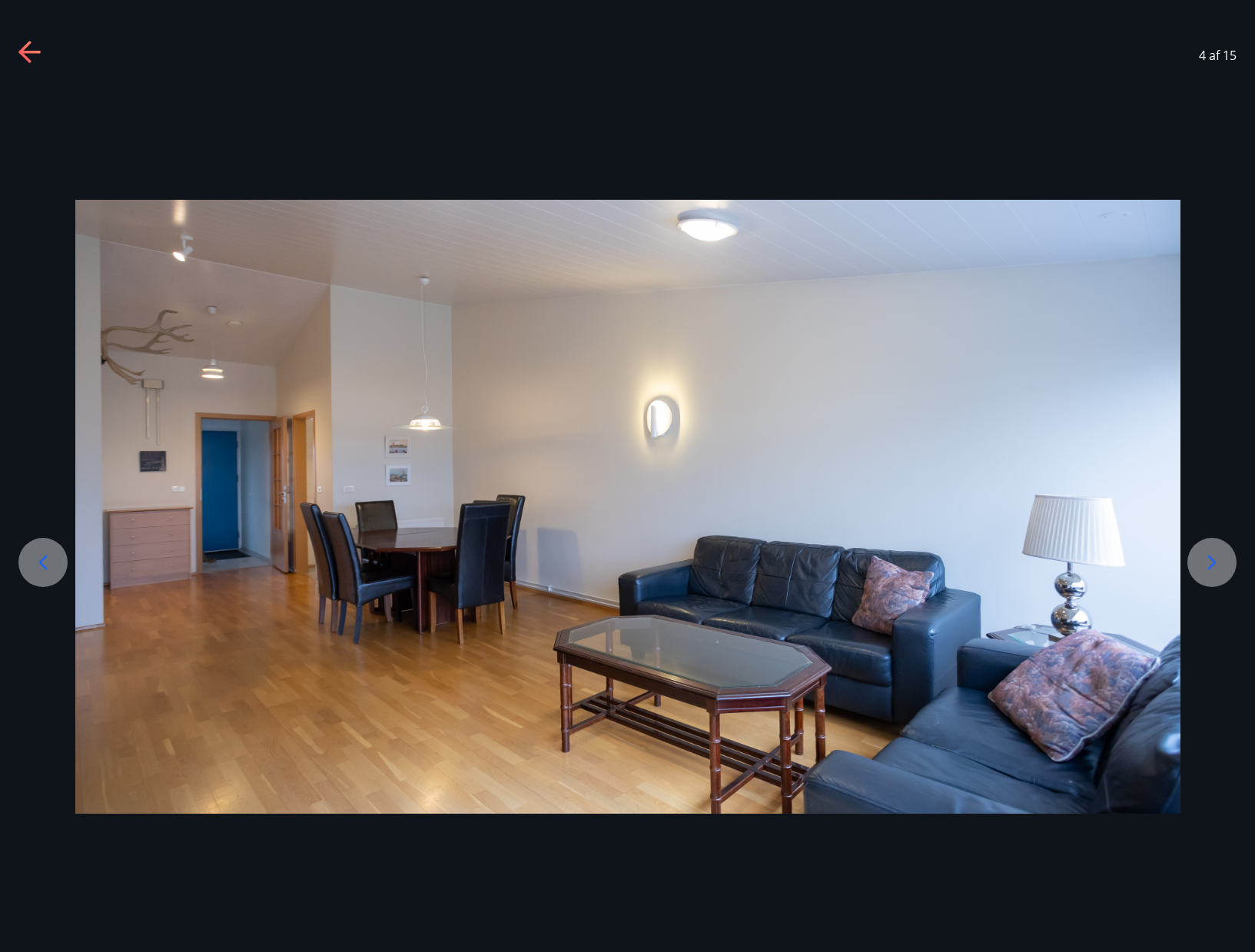
click at [1205, 563] on icon at bounding box center [1212, 562] width 25 height 25
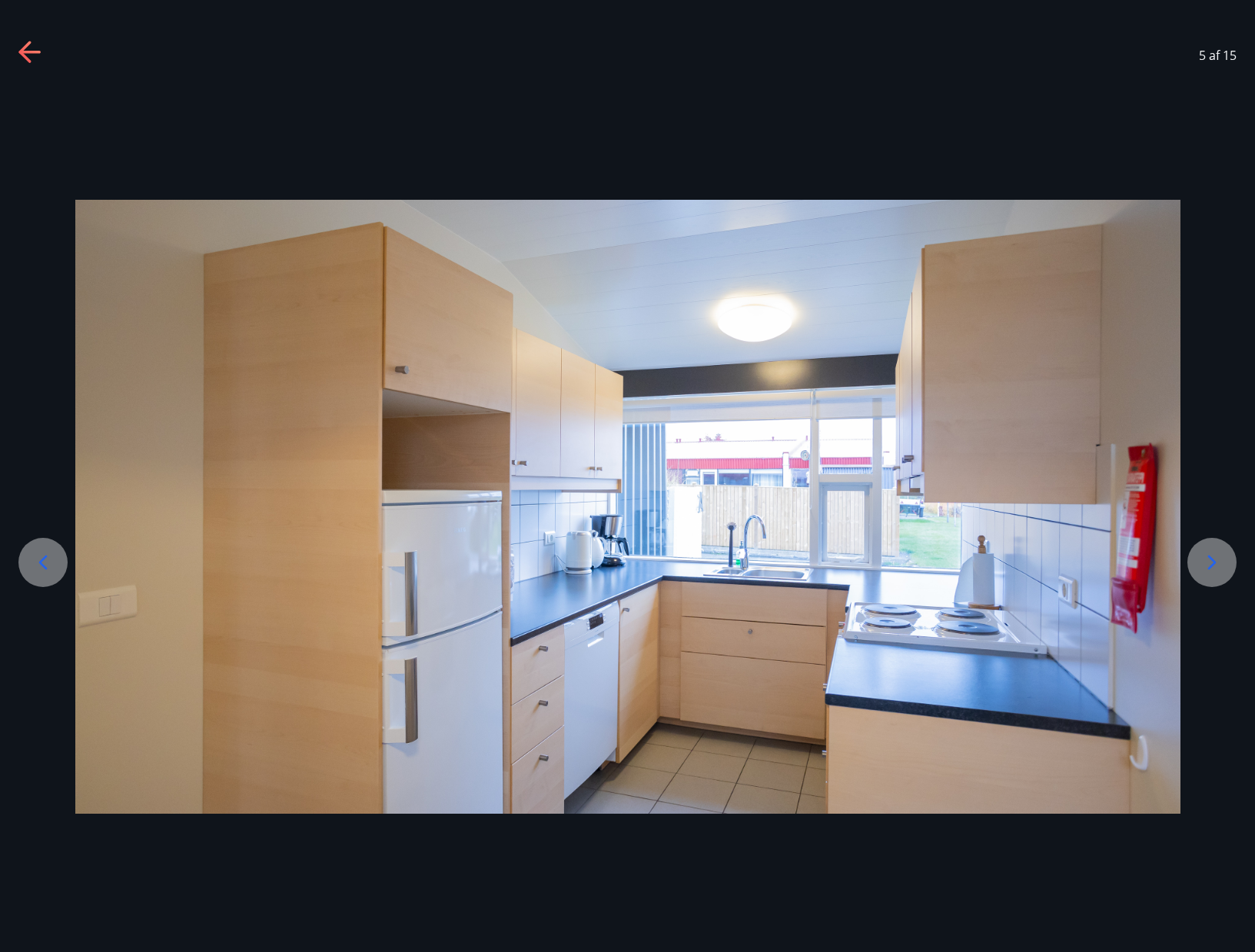
click at [1205, 563] on icon at bounding box center [1212, 562] width 25 height 25
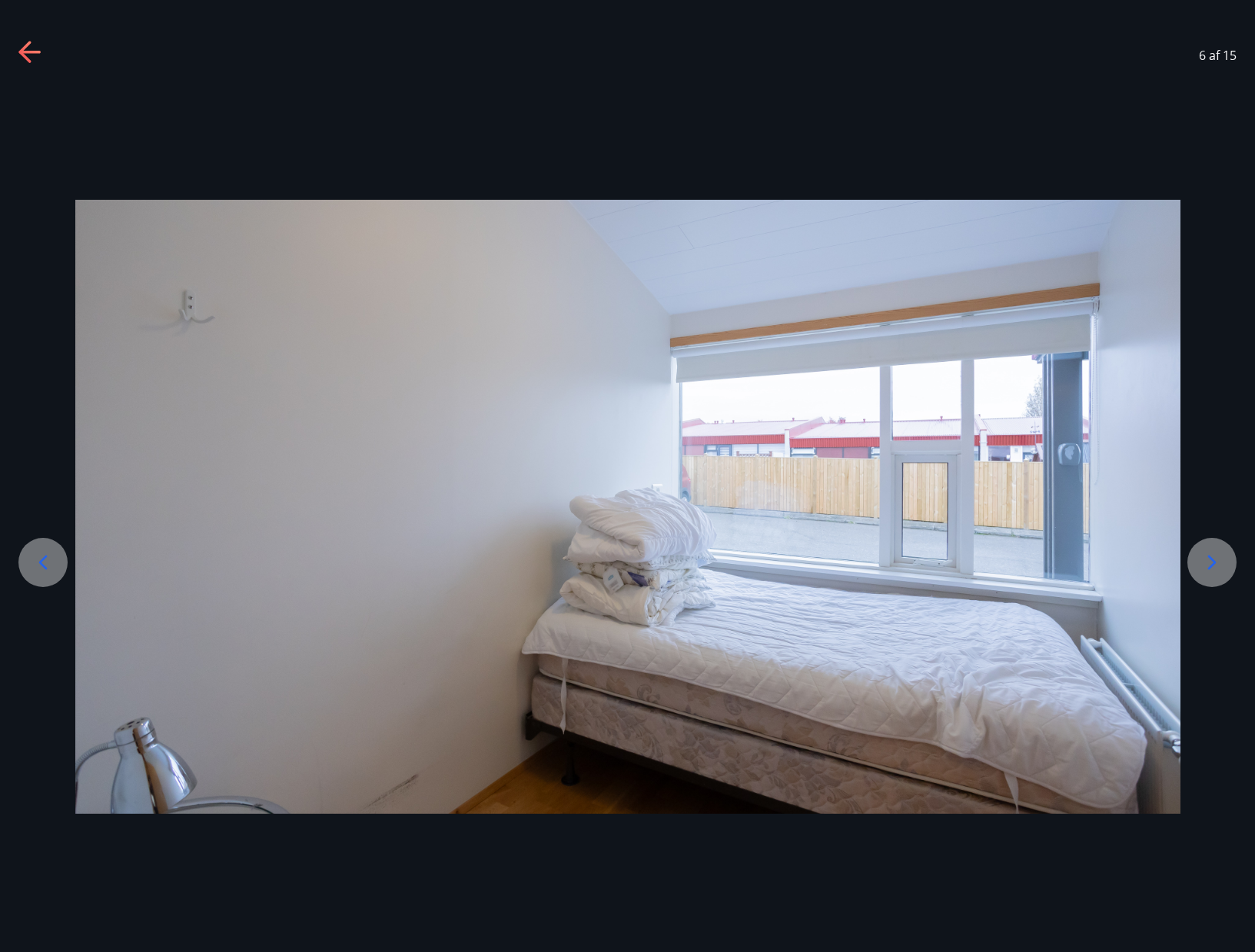
click at [1205, 563] on icon at bounding box center [1212, 562] width 25 height 25
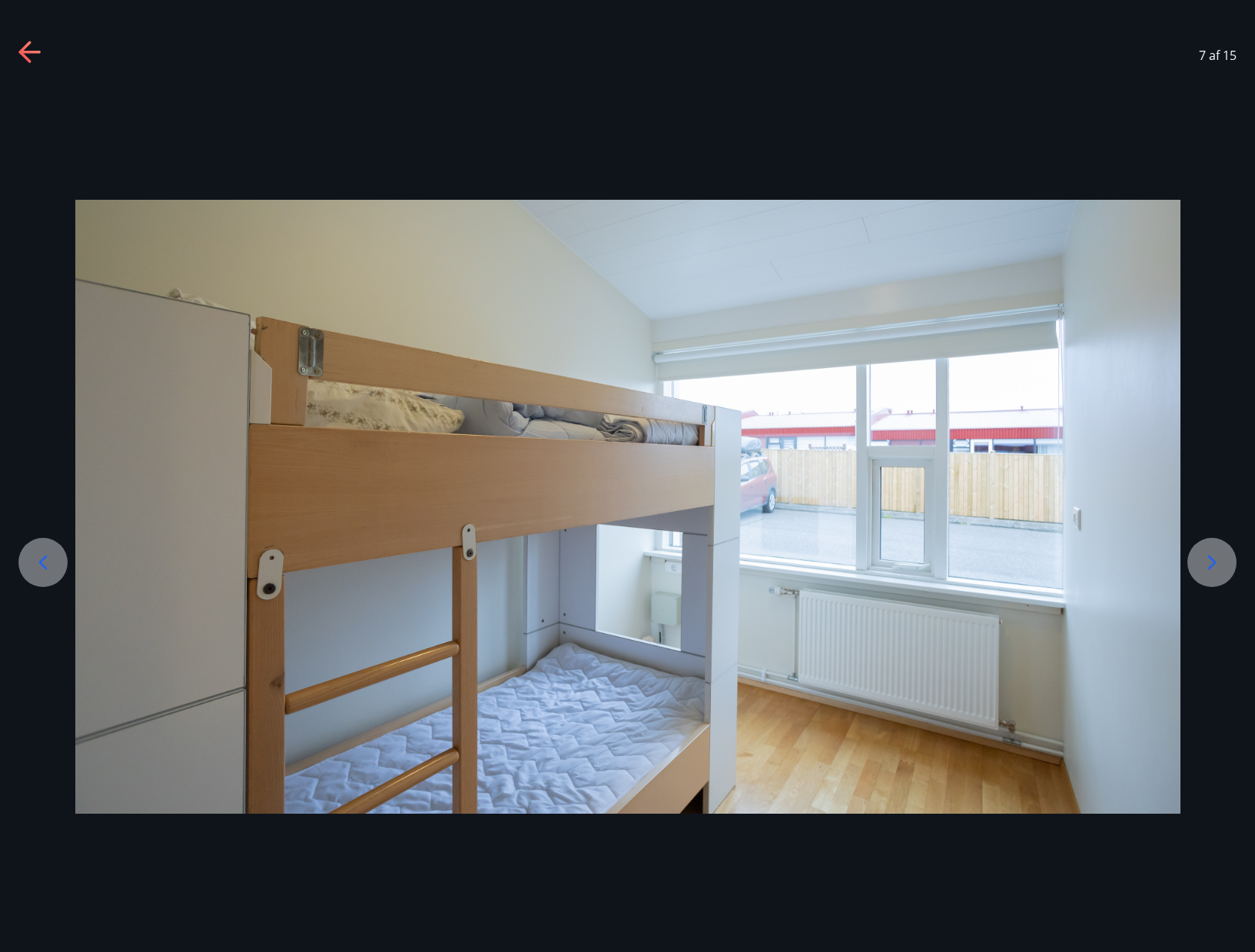
click at [1205, 563] on icon at bounding box center [1212, 562] width 25 height 25
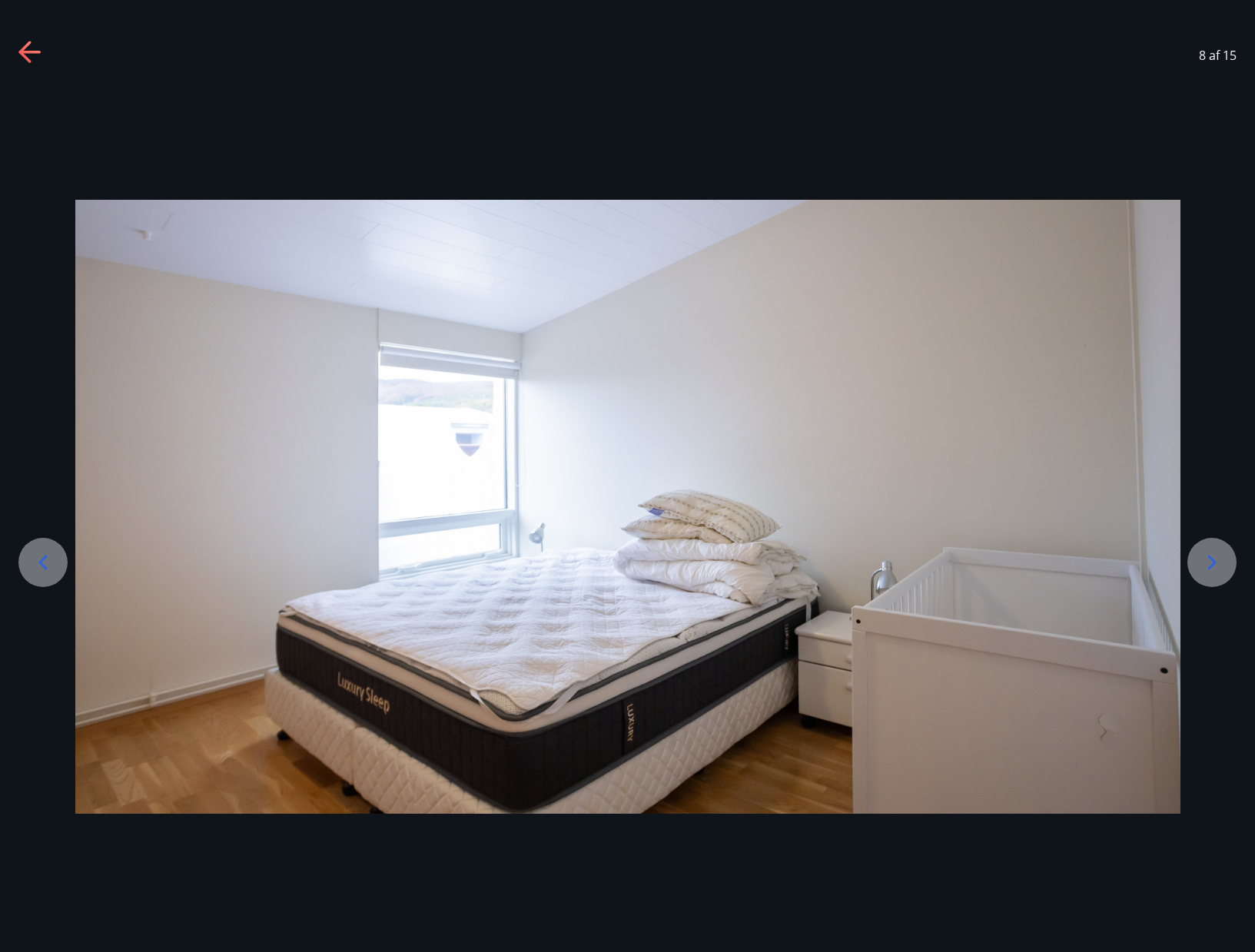
click at [1205, 563] on icon at bounding box center [1212, 562] width 25 height 25
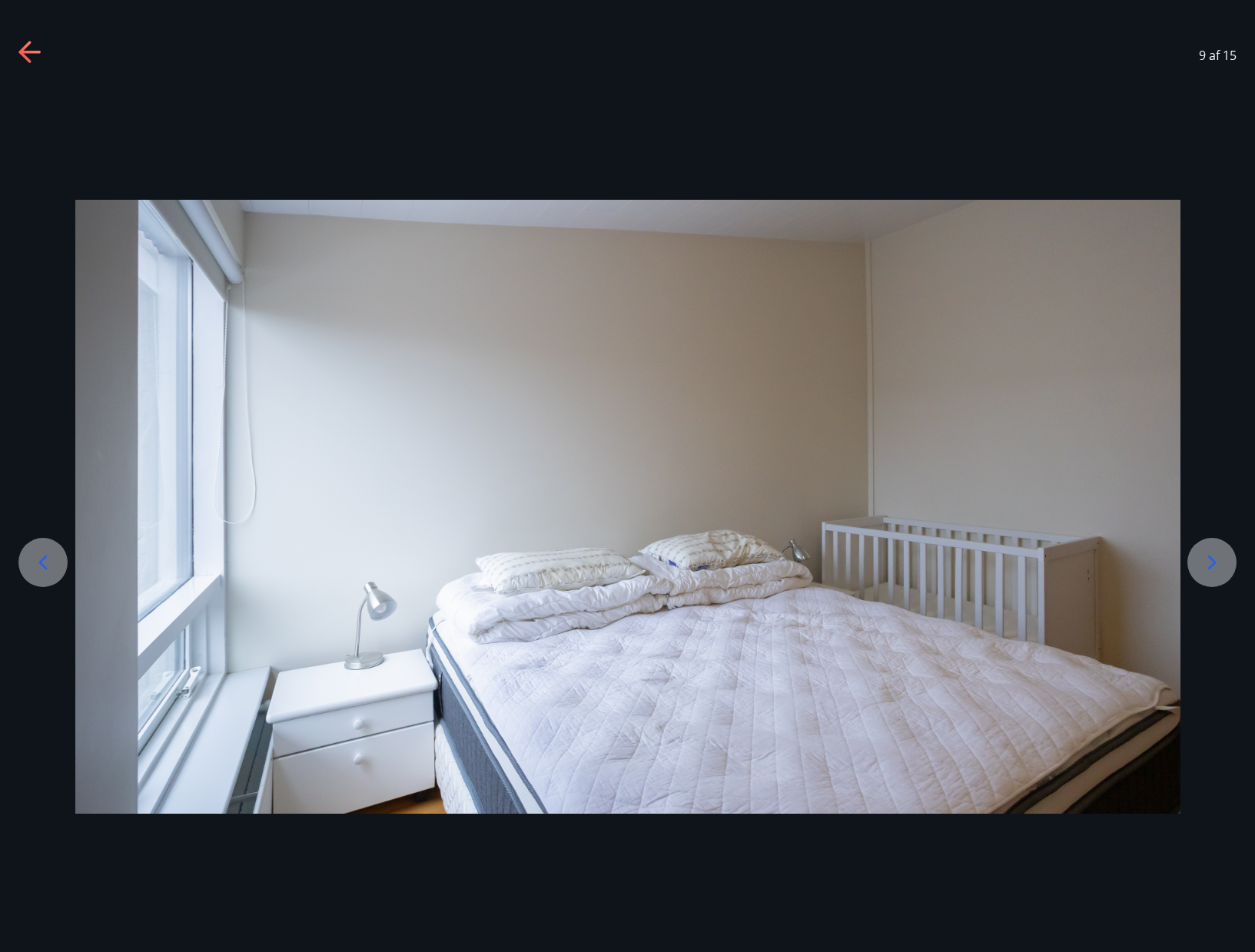
click at [1205, 563] on icon at bounding box center [1212, 562] width 25 height 25
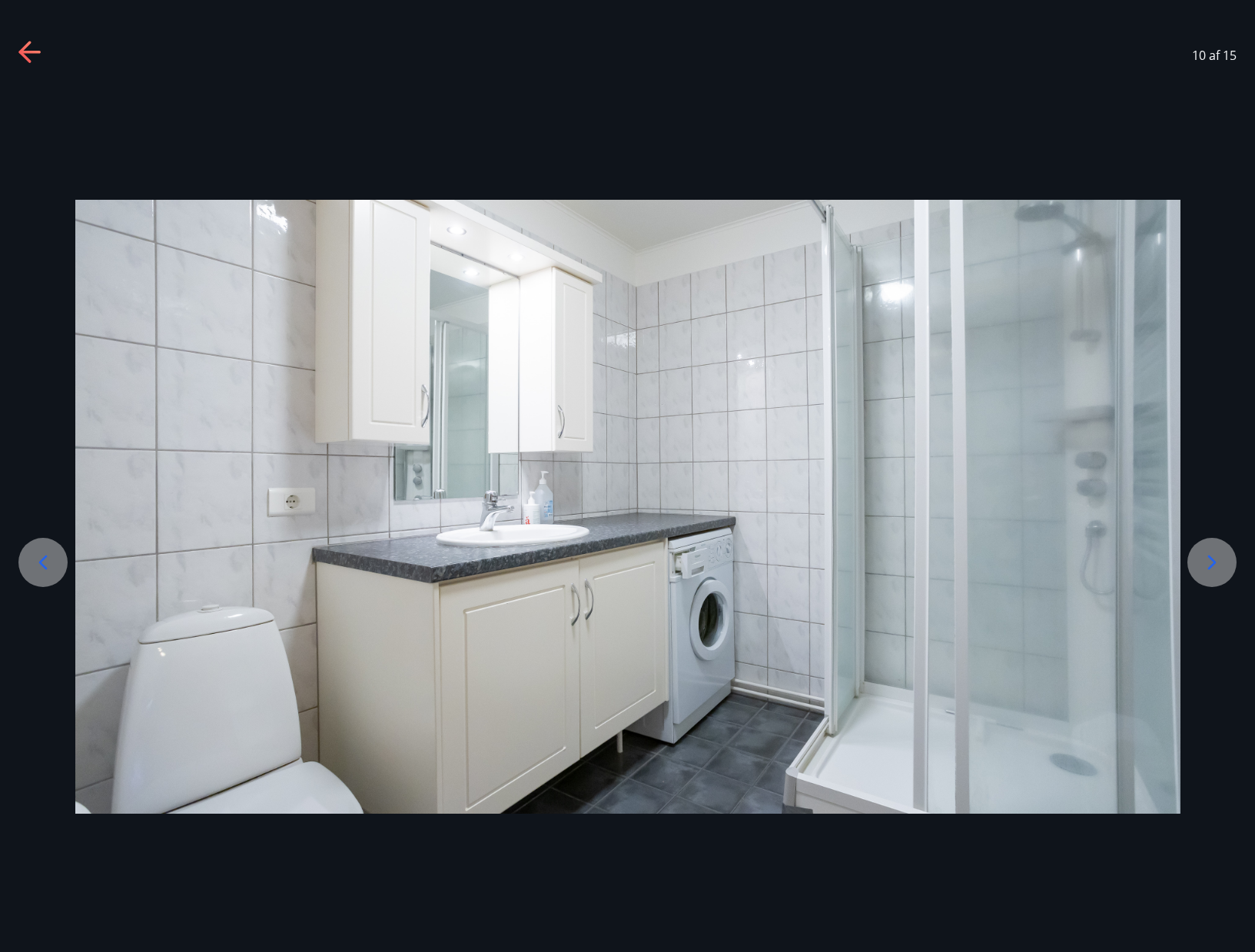
click at [1205, 563] on icon at bounding box center [1212, 562] width 25 height 25
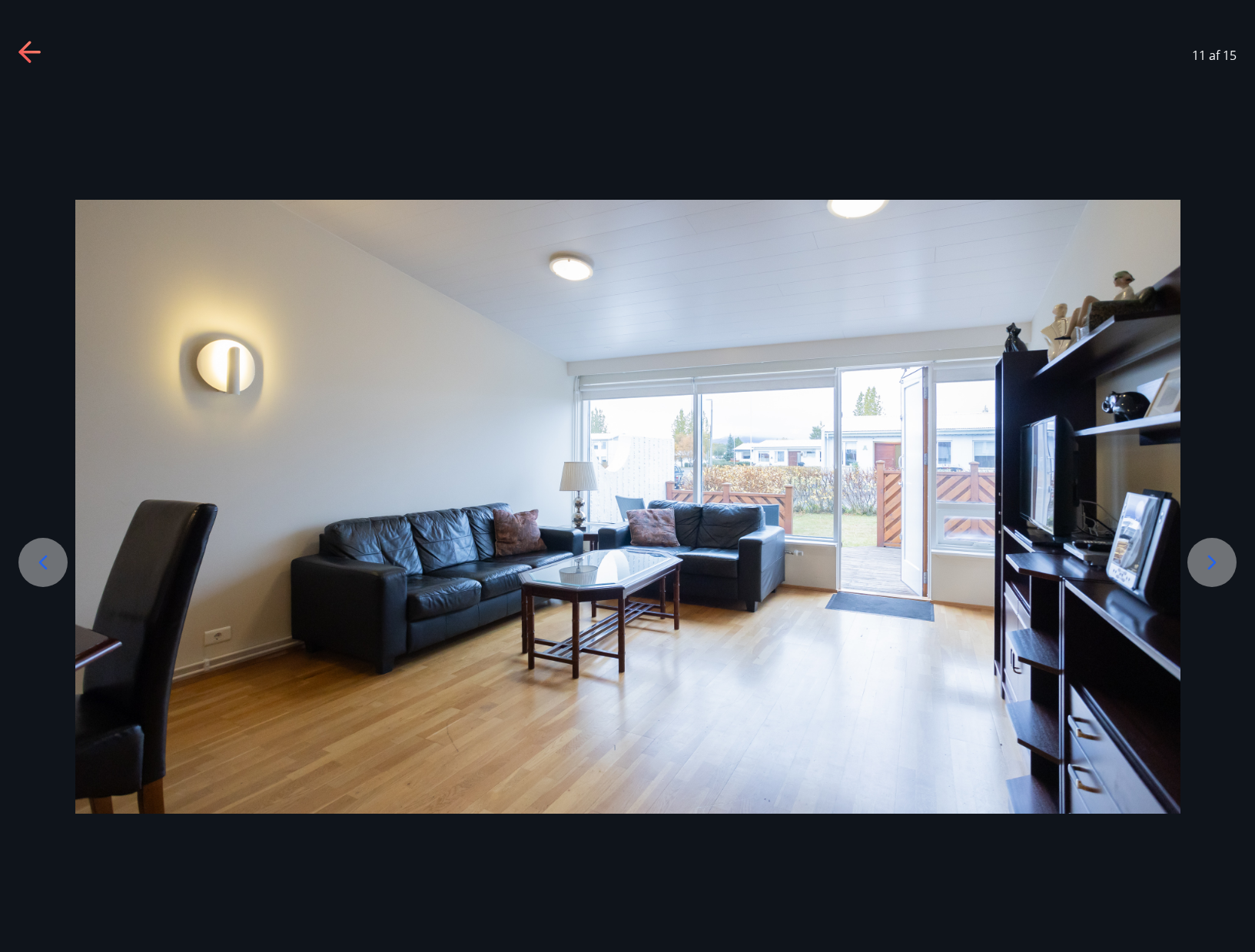
click at [1205, 563] on icon at bounding box center [1212, 562] width 25 height 25
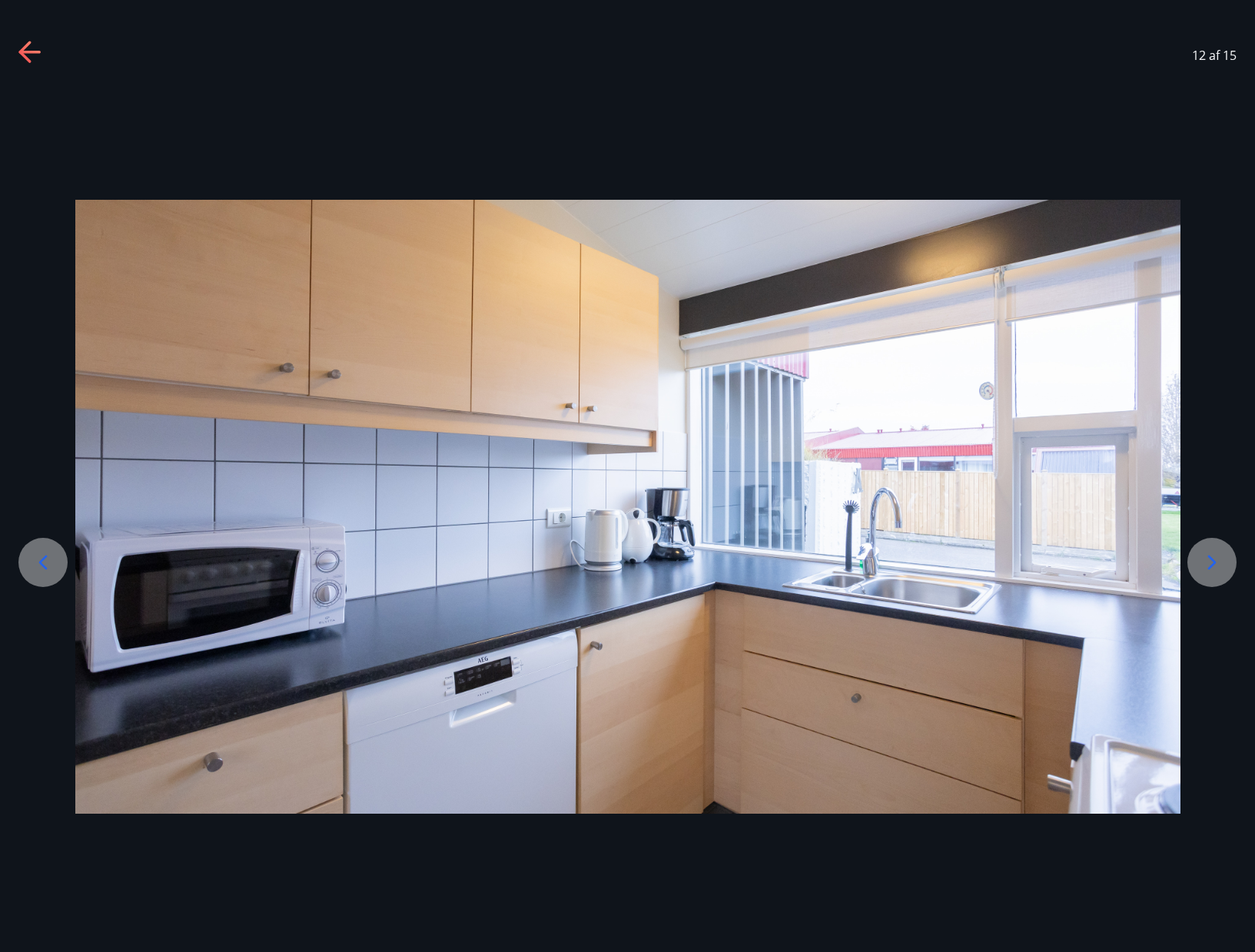
click at [1205, 563] on icon at bounding box center [1212, 562] width 25 height 25
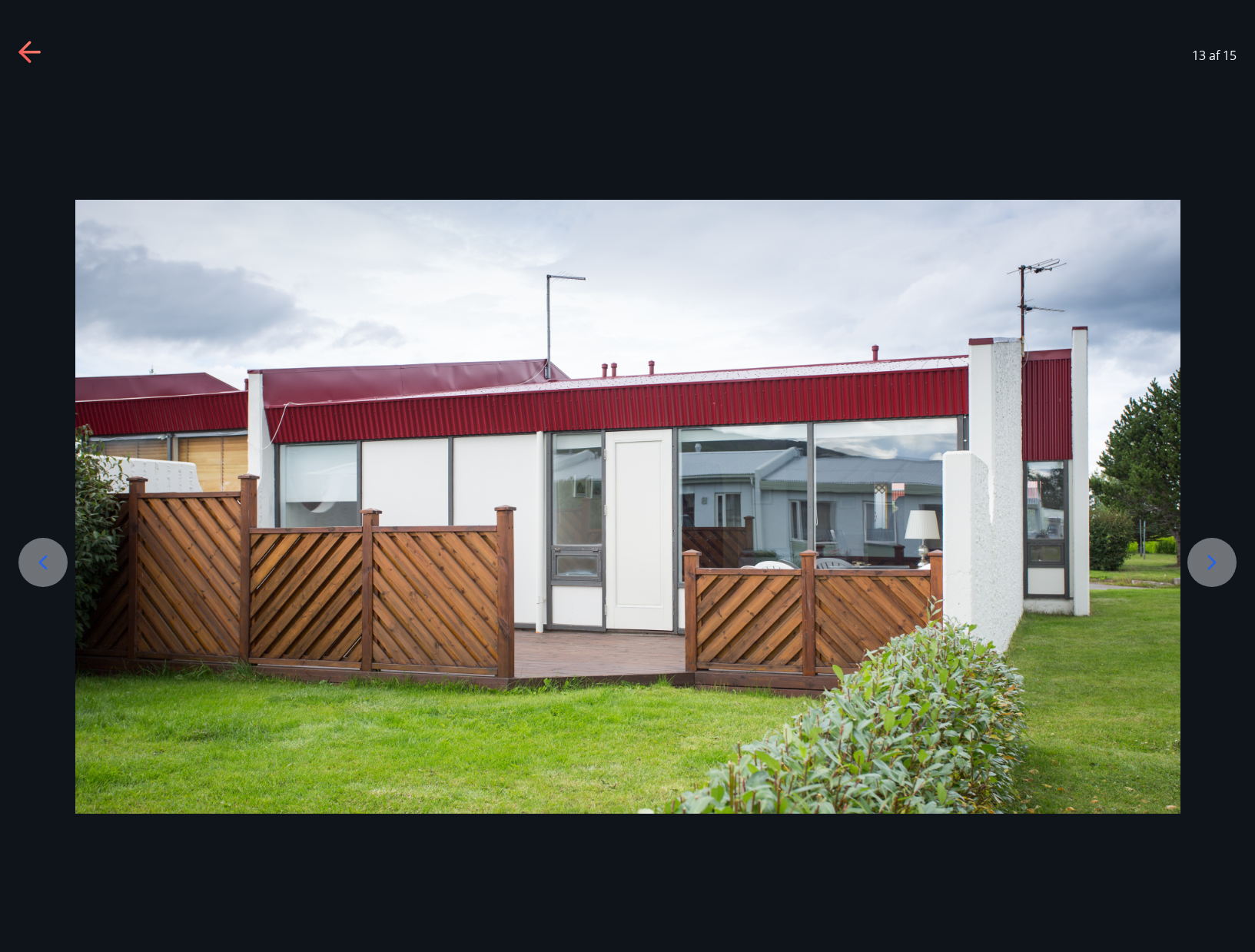
click at [1205, 563] on icon at bounding box center [1212, 562] width 25 height 25
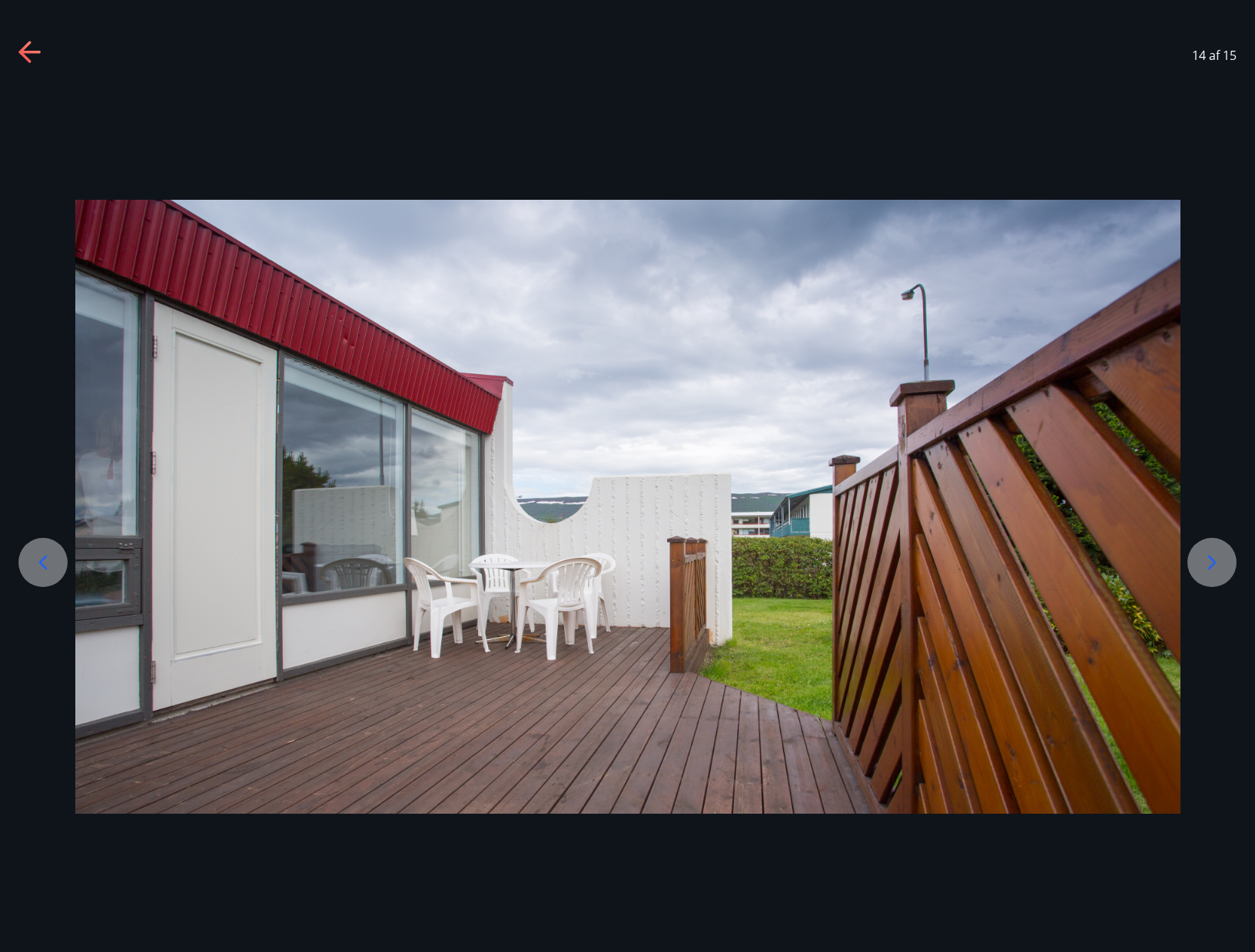
click at [1205, 563] on icon at bounding box center [1212, 562] width 25 height 25
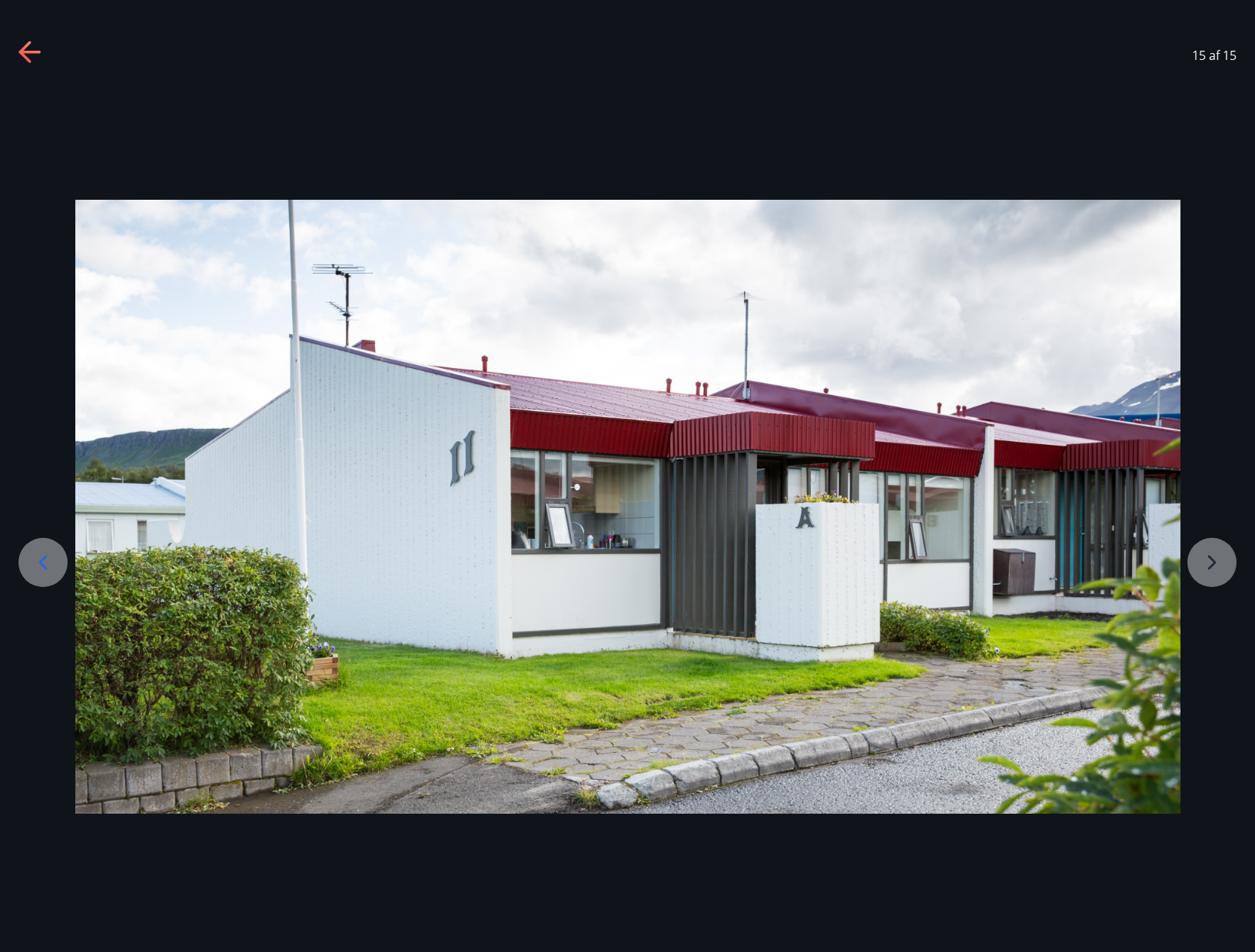
click at [1205, 563] on div at bounding box center [628, 507] width 1255 height 614
click at [29, 44] on icon at bounding box center [31, 53] width 25 height 25
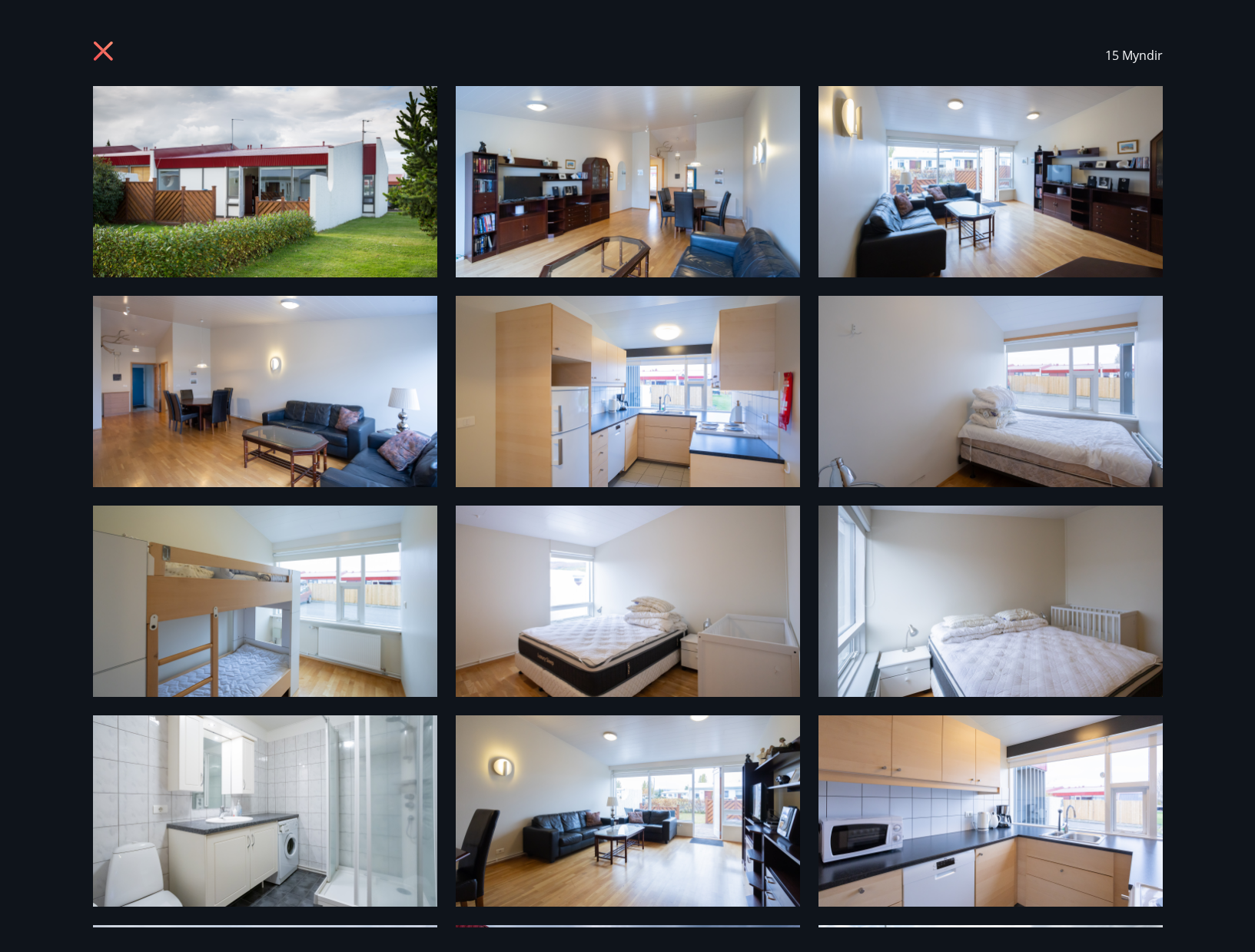
click at [101, 47] on icon at bounding box center [105, 53] width 25 height 25
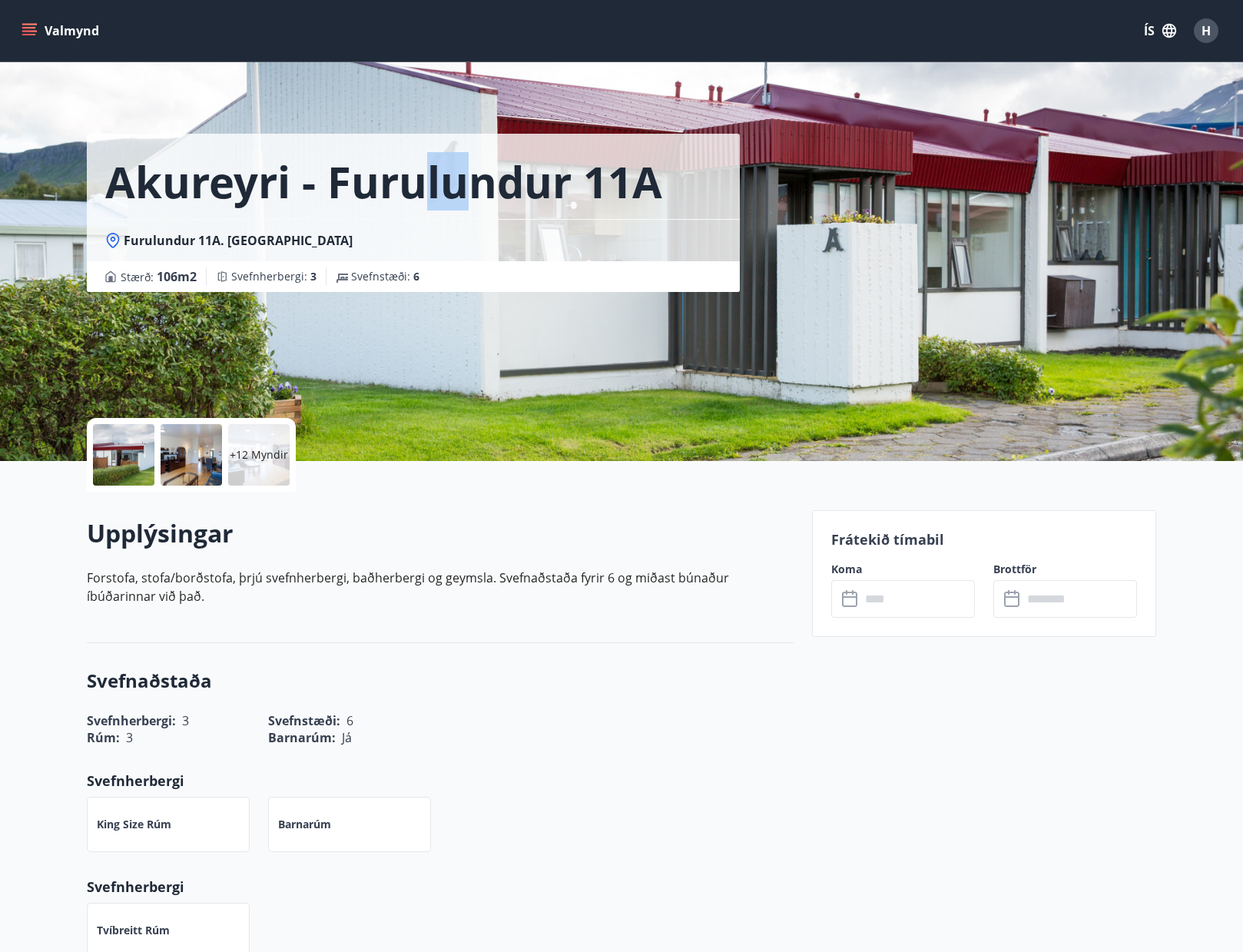
drag, startPoint x: 414, startPoint y: 182, endPoint x: 469, endPoint y: 177, distance: 55.2
click at [469, 177] on h1 "Akureyri - Furulundur 11A" at bounding box center [384, 181] width 557 height 59
click at [495, 183] on h1 "Akureyri - Furulundur 11A" at bounding box center [384, 181] width 557 height 59
drag, startPoint x: 708, startPoint y: 578, endPoint x: 544, endPoint y: 575, distance: 164.0
click at [544, 575] on p "Forstofa, stofa/borðstofa, þrjú svefnherbergi, baðherbergi og geymsla. Svefnaðs…" at bounding box center [440, 587] width 707 height 37
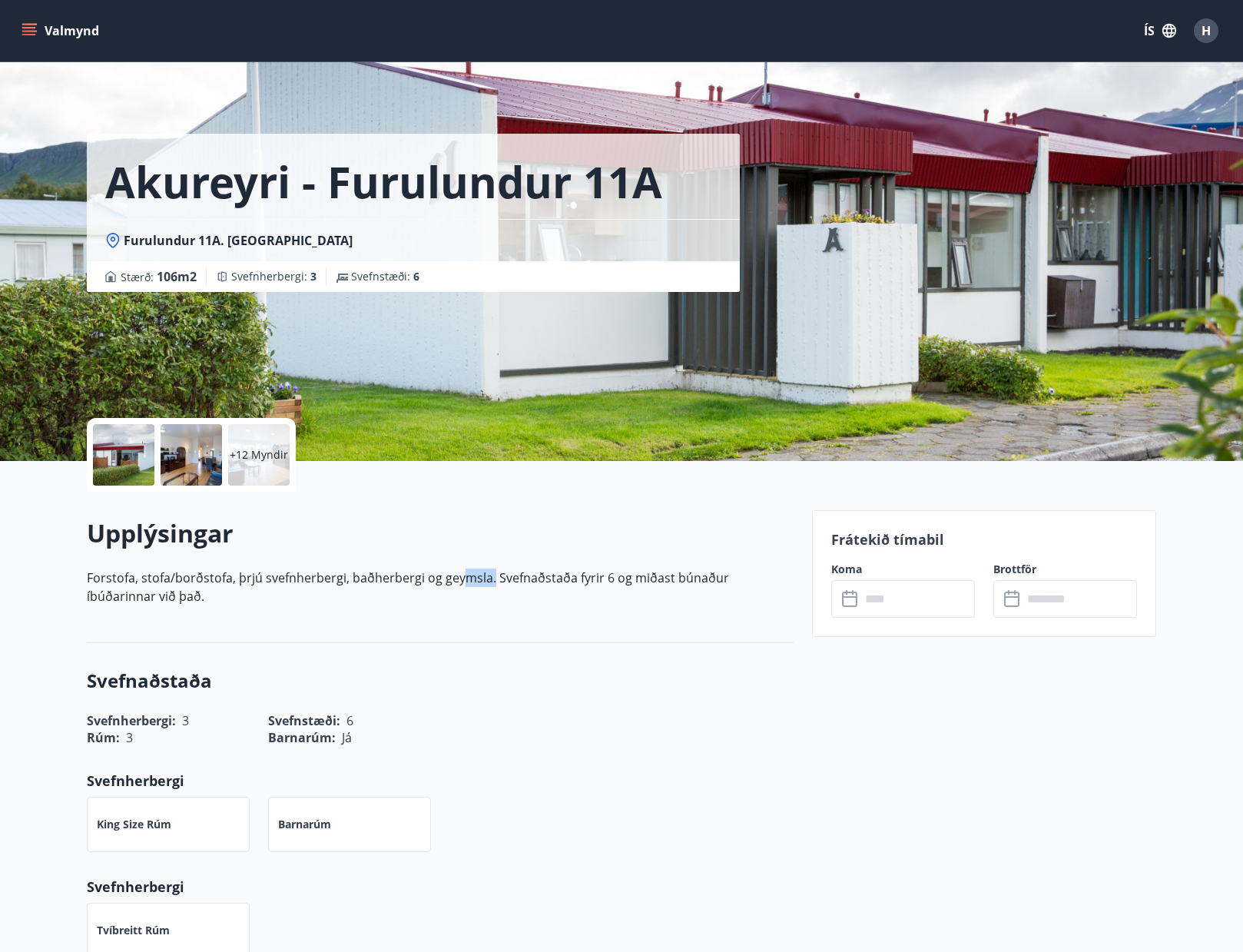
drag, startPoint x: 489, startPoint y: 578, endPoint x: 433, endPoint y: 577, distance: 56.0
click at [446, 579] on p "Forstofa, stofa/borðstofa, þrjú svefnherbergi, baðherbergi og geymsla. Svefnaðs…" at bounding box center [440, 587] width 707 height 37
drag, startPoint x: 389, startPoint y: 573, endPoint x: 320, endPoint y: 569, distance: 69.1
click at [370, 576] on p "Forstofa, stofa/borðstofa, þrjú svefnherbergi, baðherbergi og geymsla. Svefnaðs…" at bounding box center [440, 587] width 707 height 37
drag, startPoint x: 312, startPoint y: 570, endPoint x: 246, endPoint y: 562, distance: 66.5
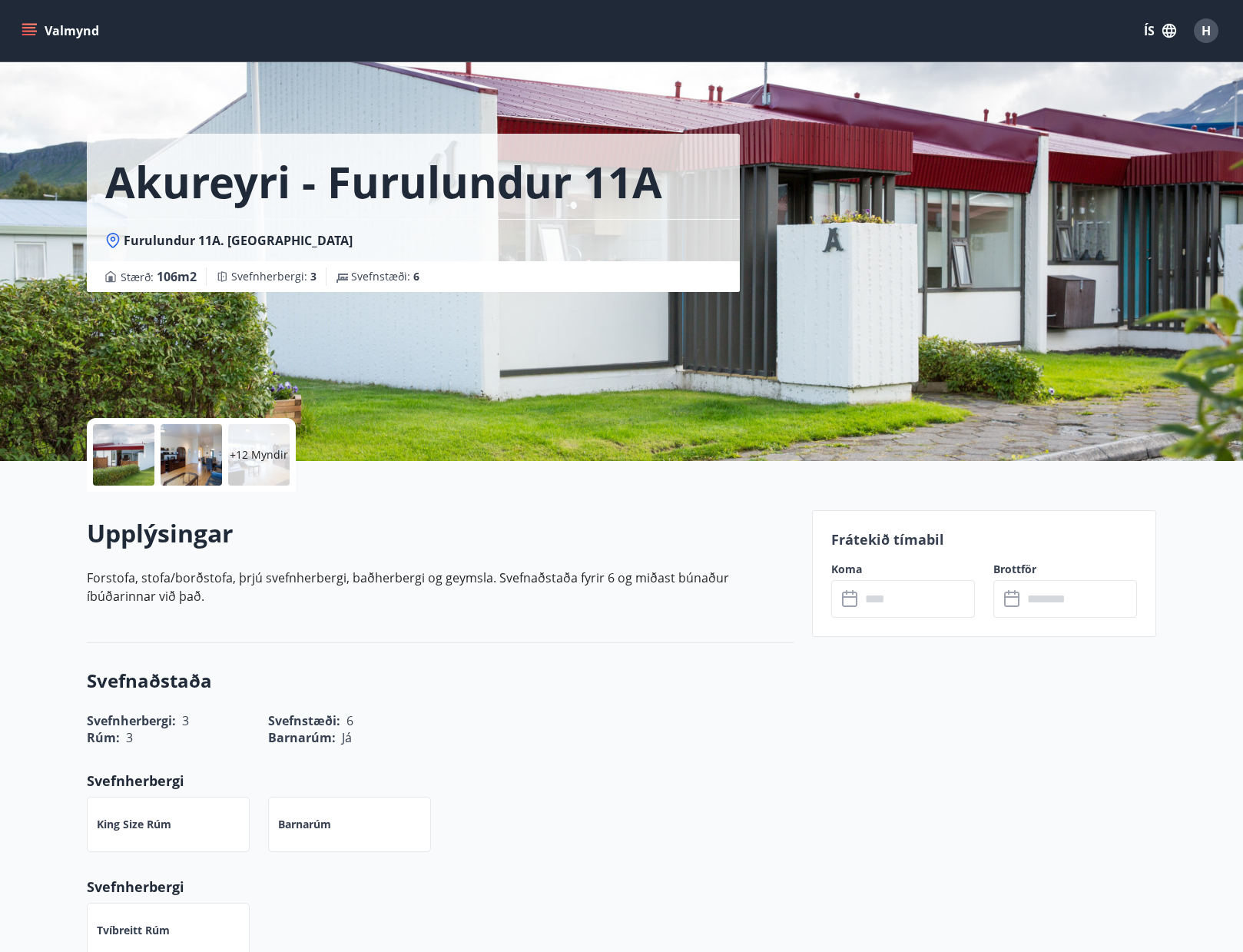
click at [286, 571] on p "Forstofa, stofa/borðstofa, þrjú svefnherbergi, baðherbergi og geymsla. Svefnaðs…" at bounding box center [440, 587] width 707 height 37
drag, startPoint x: 243, startPoint y: 562, endPoint x: 199, endPoint y: 539, distance: 49.6
click at [232, 562] on div "Upplýsingar Forstofa, stofa/borðstofa, þrjú svefnherbergi, baðherbergi og geyms…" at bounding box center [440, 566] width 707 height 101
drag, startPoint x: 152, startPoint y: 513, endPoint x: 54, endPoint y: 522, distance: 98.4
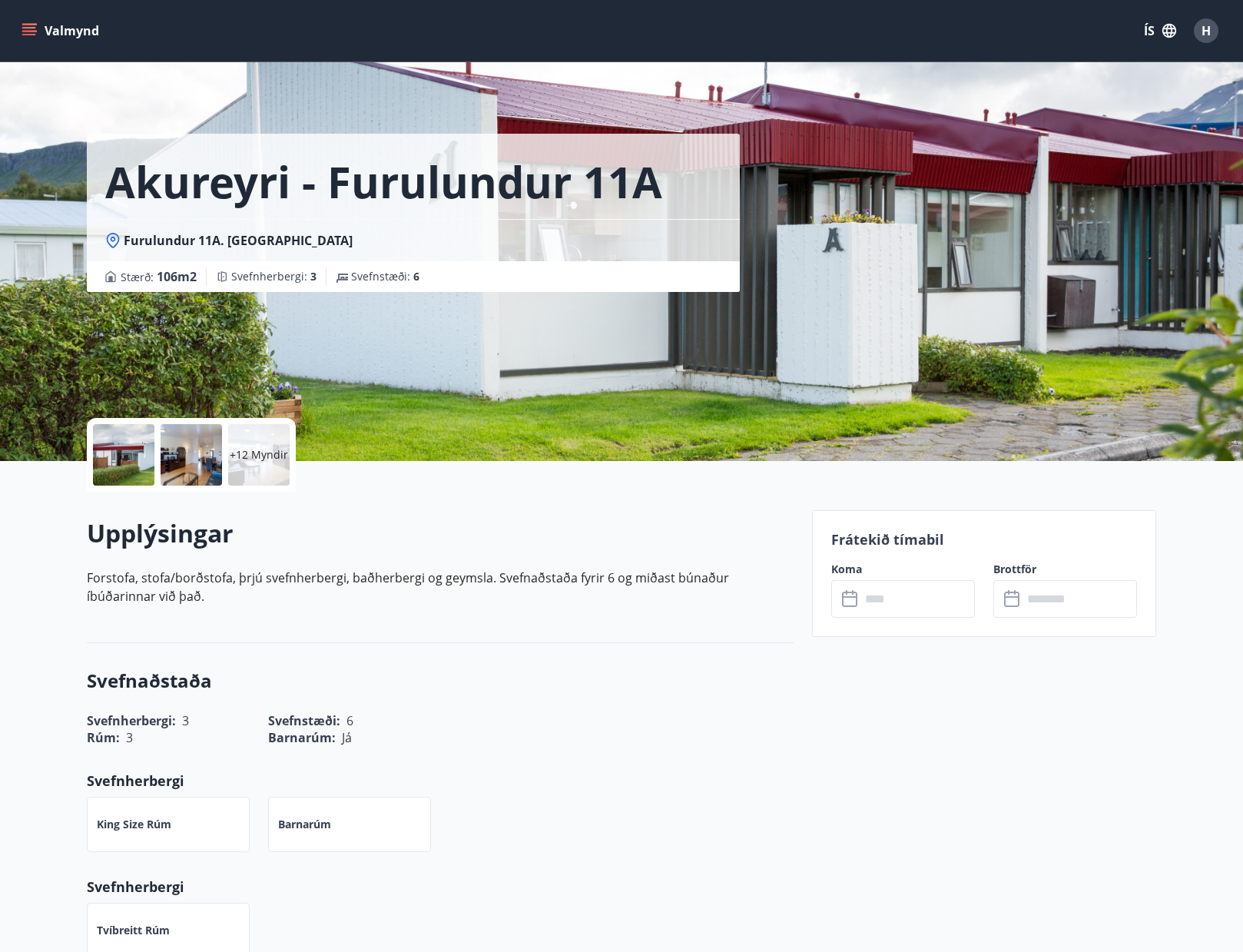
click at [164, 531] on h2 "Upplýsingar" at bounding box center [440, 533] width 707 height 34
click at [887, 610] on input "text" at bounding box center [918, 599] width 114 height 37
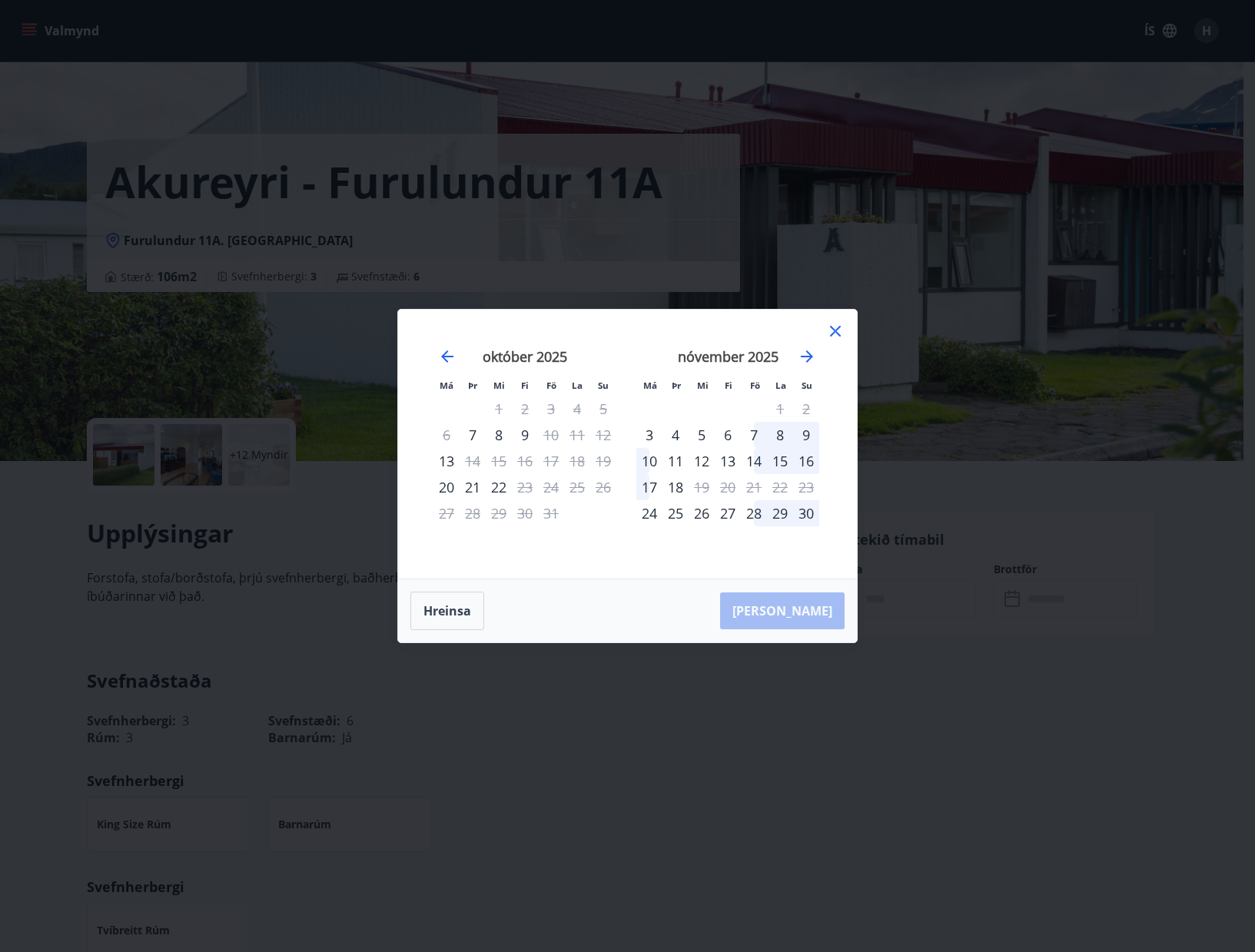
click at [752, 432] on div "7" at bounding box center [754, 434] width 26 height 26
click at [805, 437] on div "9" at bounding box center [805, 434] width 26 height 26
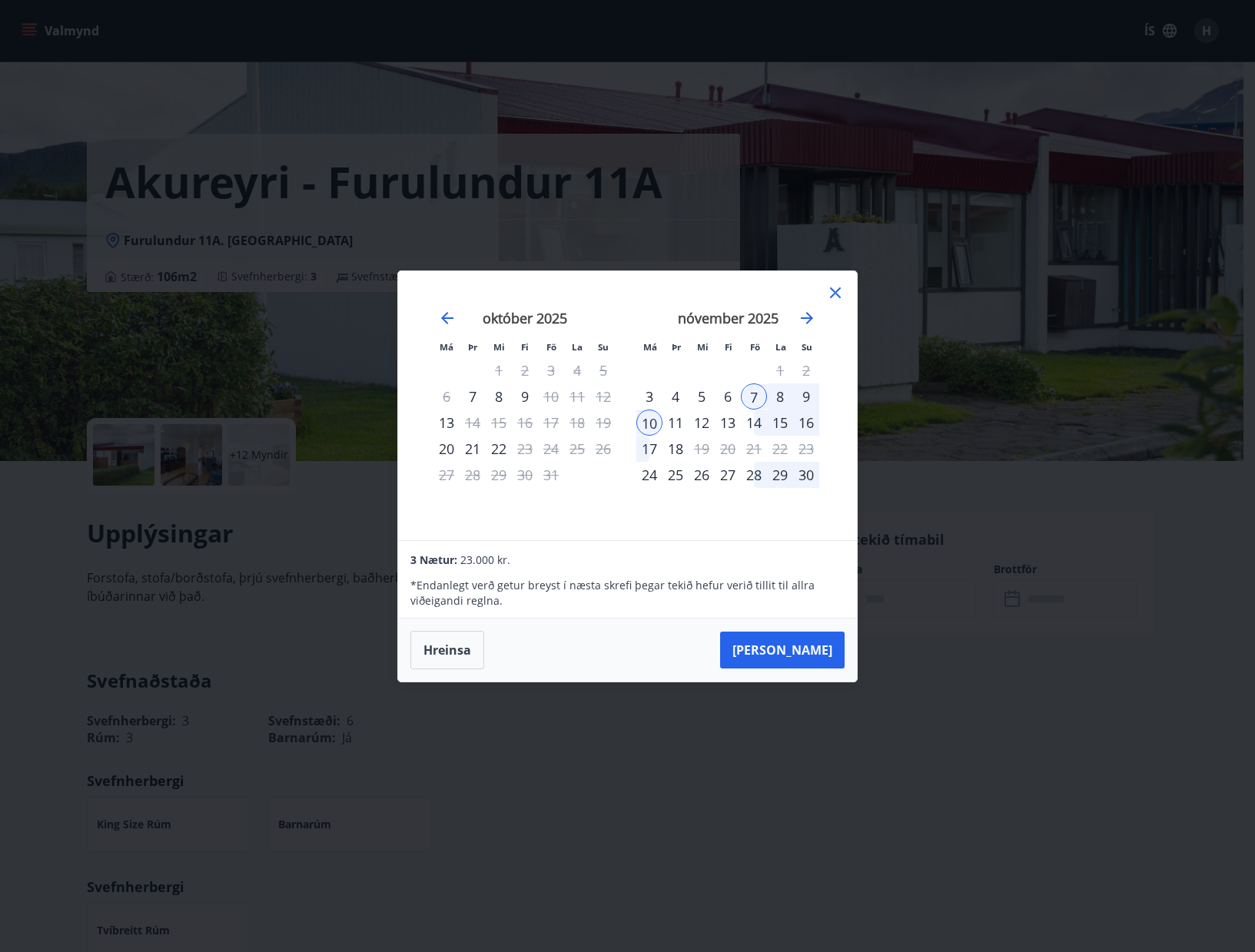
click at [807, 390] on div "9" at bounding box center [805, 396] width 26 height 26
click at [647, 393] on div "3" at bounding box center [649, 396] width 26 height 26
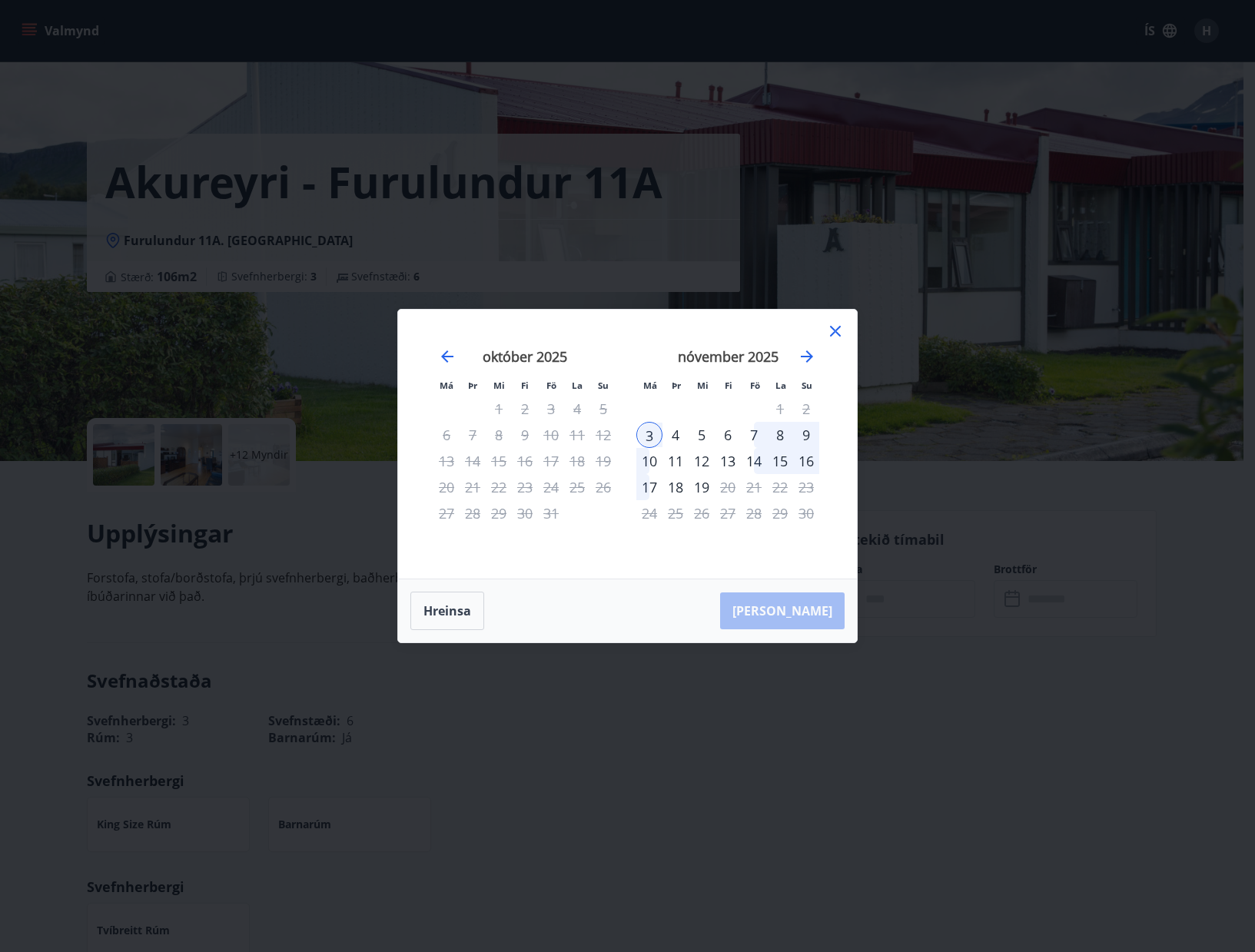
click at [669, 431] on div "4" at bounding box center [675, 434] width 26 height 26
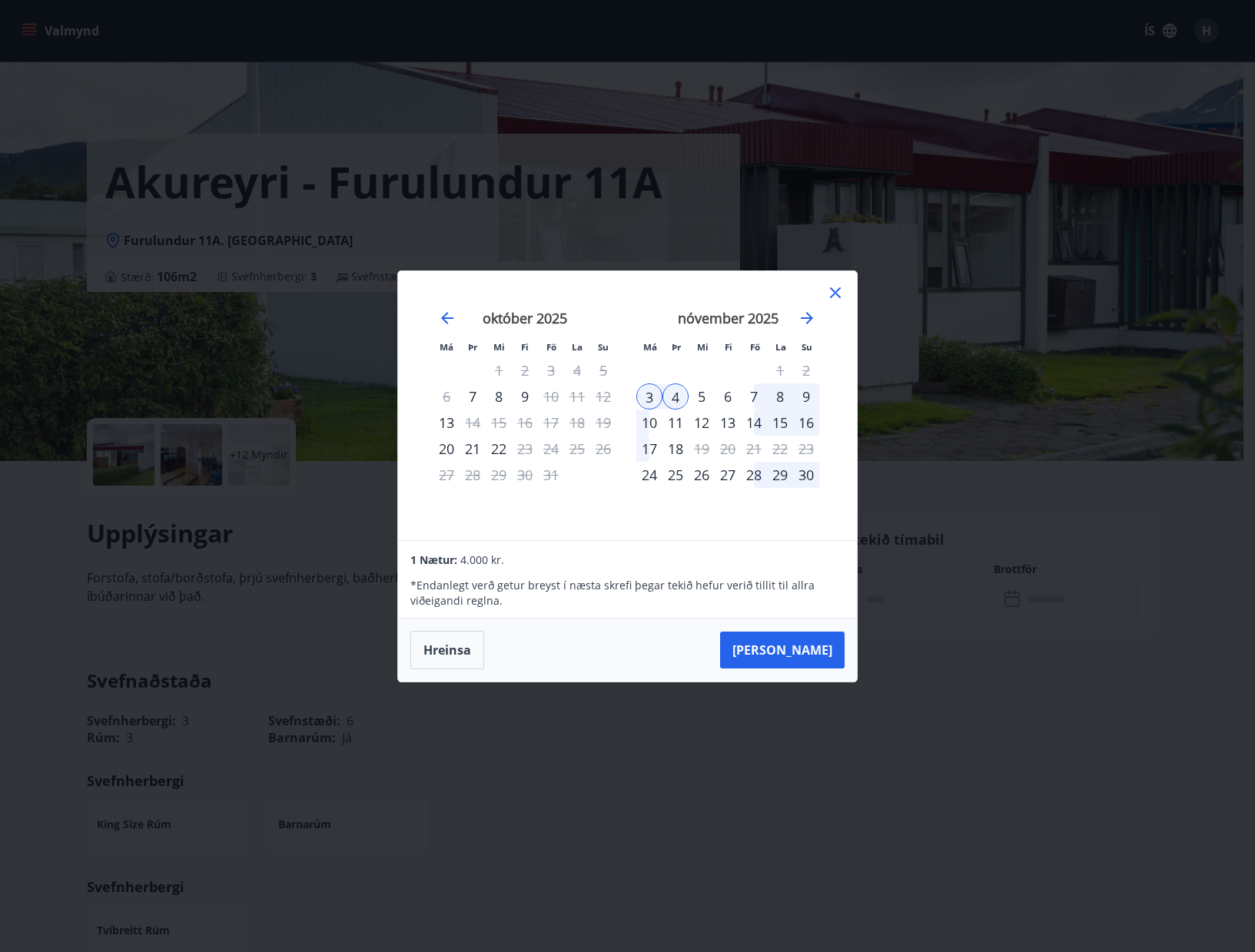
click at [757, 394] on div "7" at bounding box center [754, 396] width 26 height 26
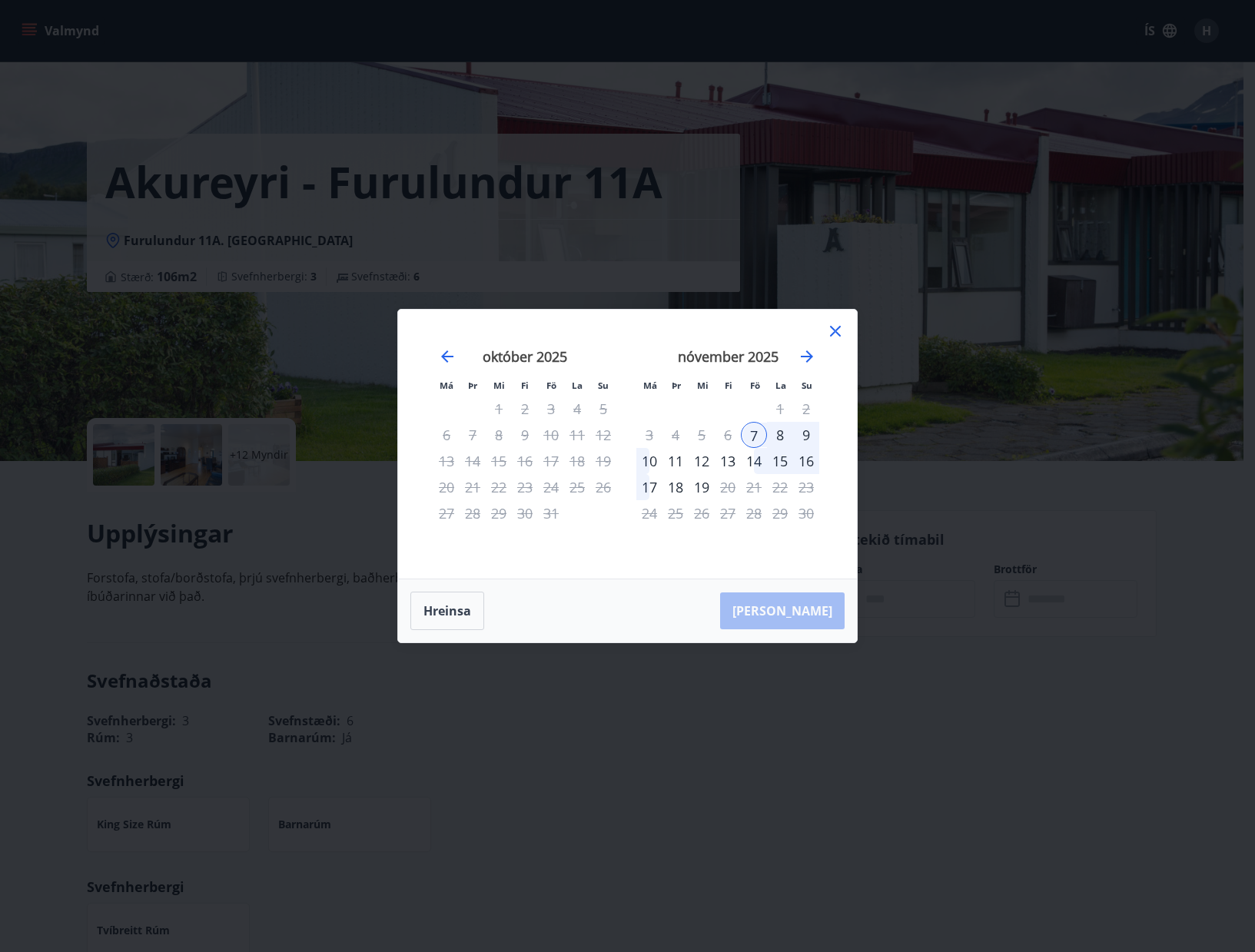
click at [778, 424] on div "8" at bounding box center [780, 434] width 26 height 26
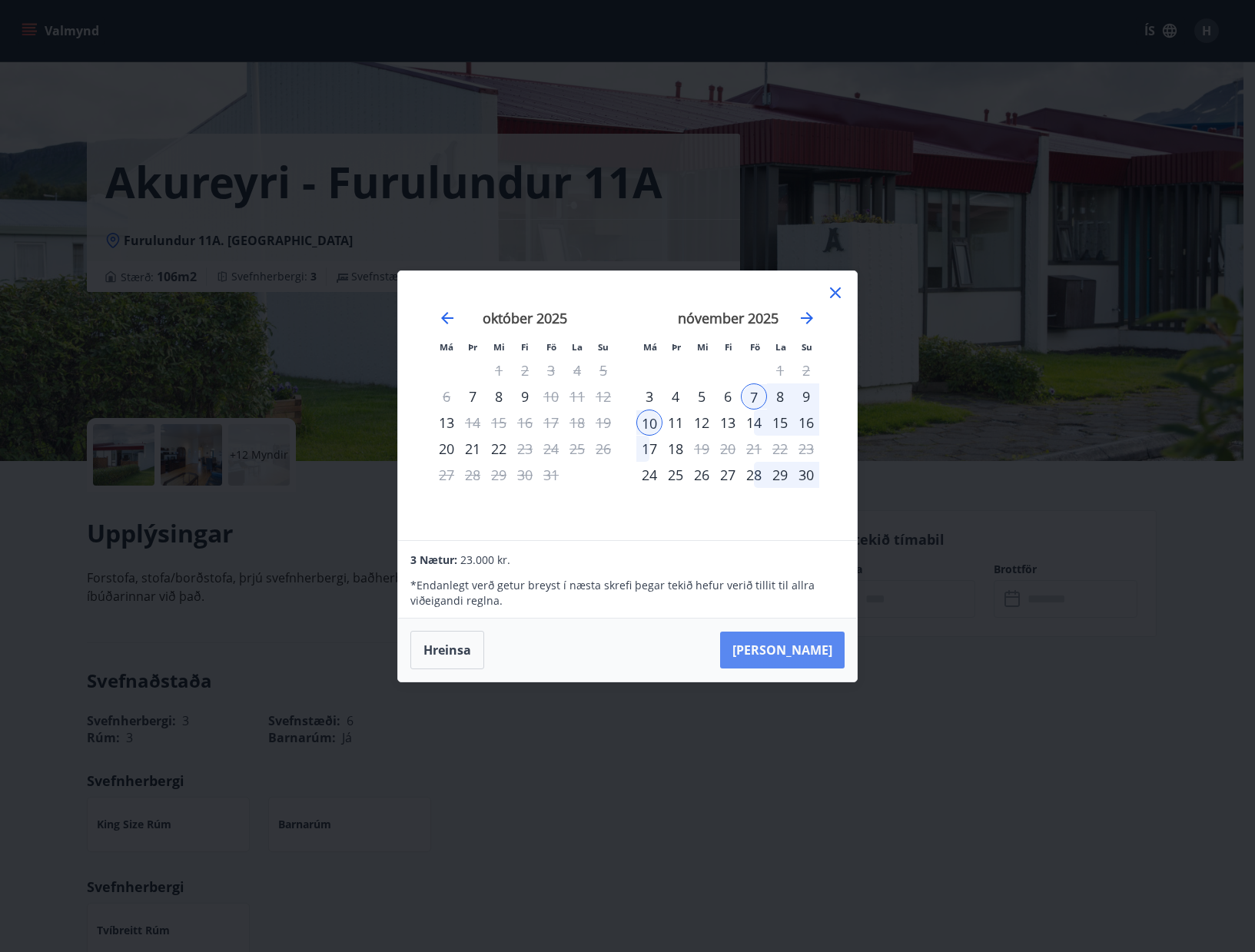
click at [799, 649] on button "Taka Frá" at bounding box center [782, 650] width 124 height 37
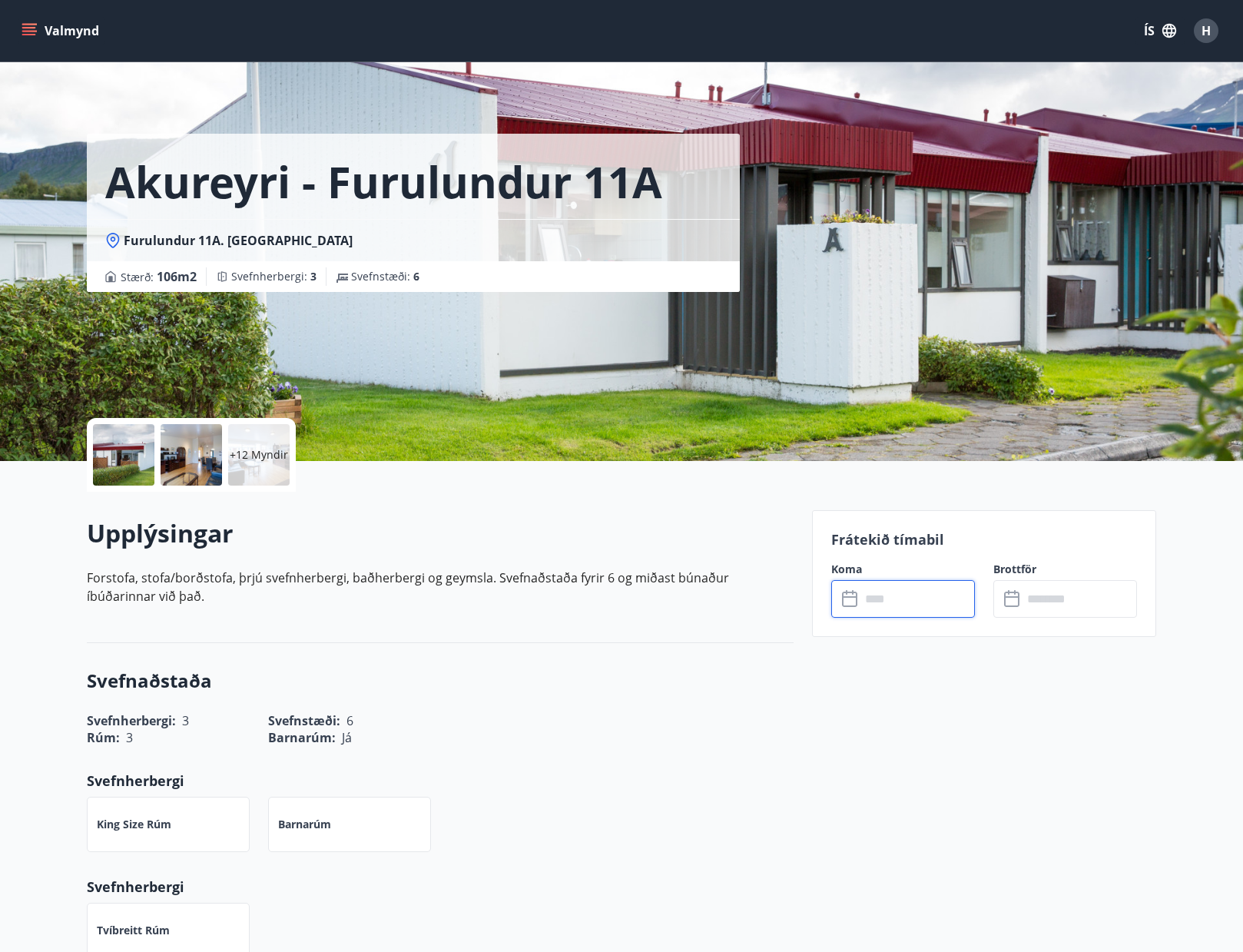
type input "******"
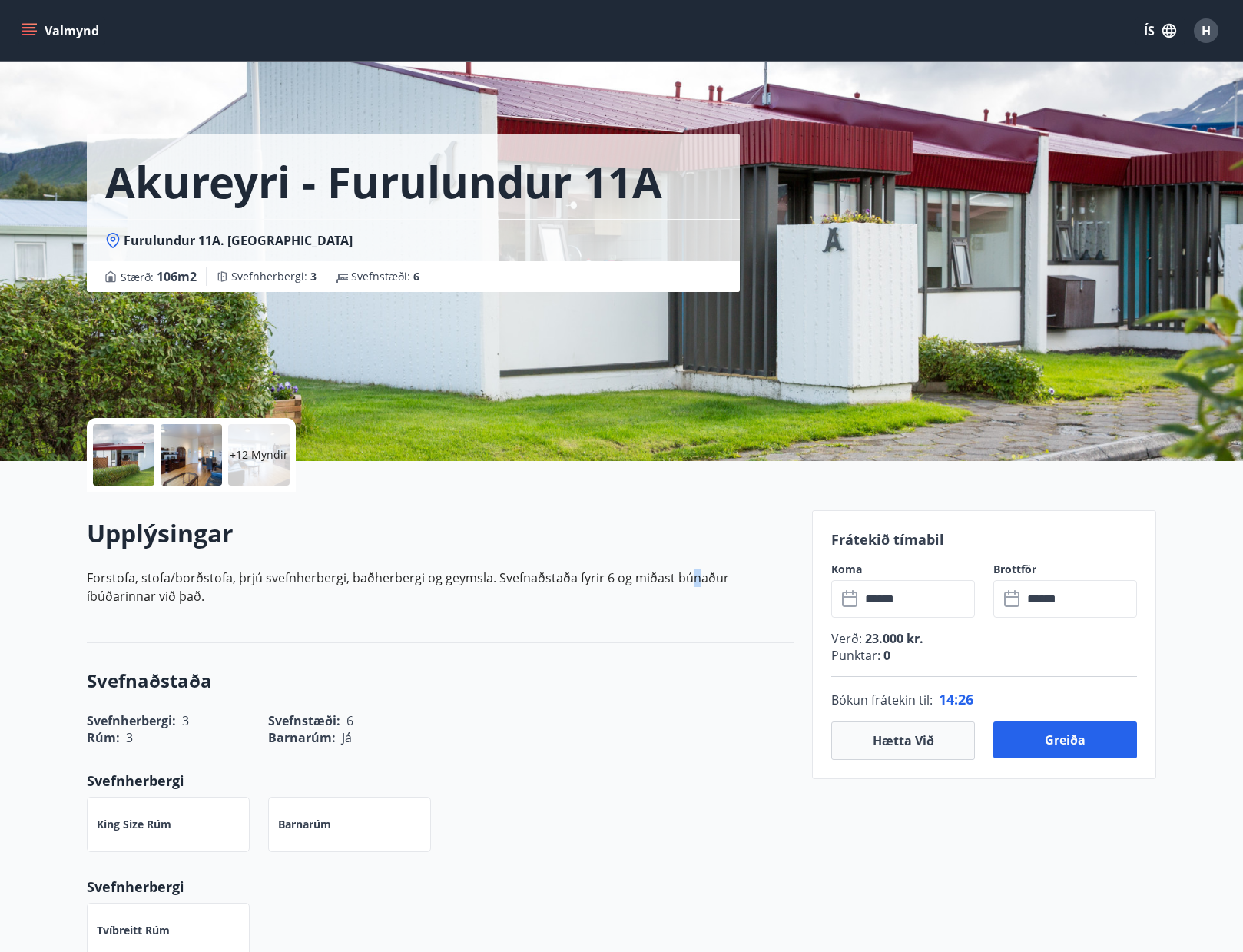
drag, startPoint x: 684, startPoint y: 576, endPoint x: 694, endPoint y: 576, distance: 10.0
click at [694, 576] on p "Forstofa, stofa/borðstofa, þrjú svefnherbergi, baðherbergi og geymsla. Svefnaðs…" at bounding box center [440, 587] width 707 height 37
drag, startPoint x: 696, startPoint y: 576, endPoint x: 714, endPoint y: 580, distance: 18.4
click at [714, 580] on p "Forstofa, stofa/borðstofa, þrjú svefnherbergi, baðherbergi og geymsla. Svefnaðs…" at bounding box center [440, 587] width 707 height 37
click at [639, 578] on p "Forstofa, stofa/borðstofa, þrjú svefnherbergi, baðherbergi og geymsla. Svefnaðs…" at bounding box center [440, 587] width 707 height 37
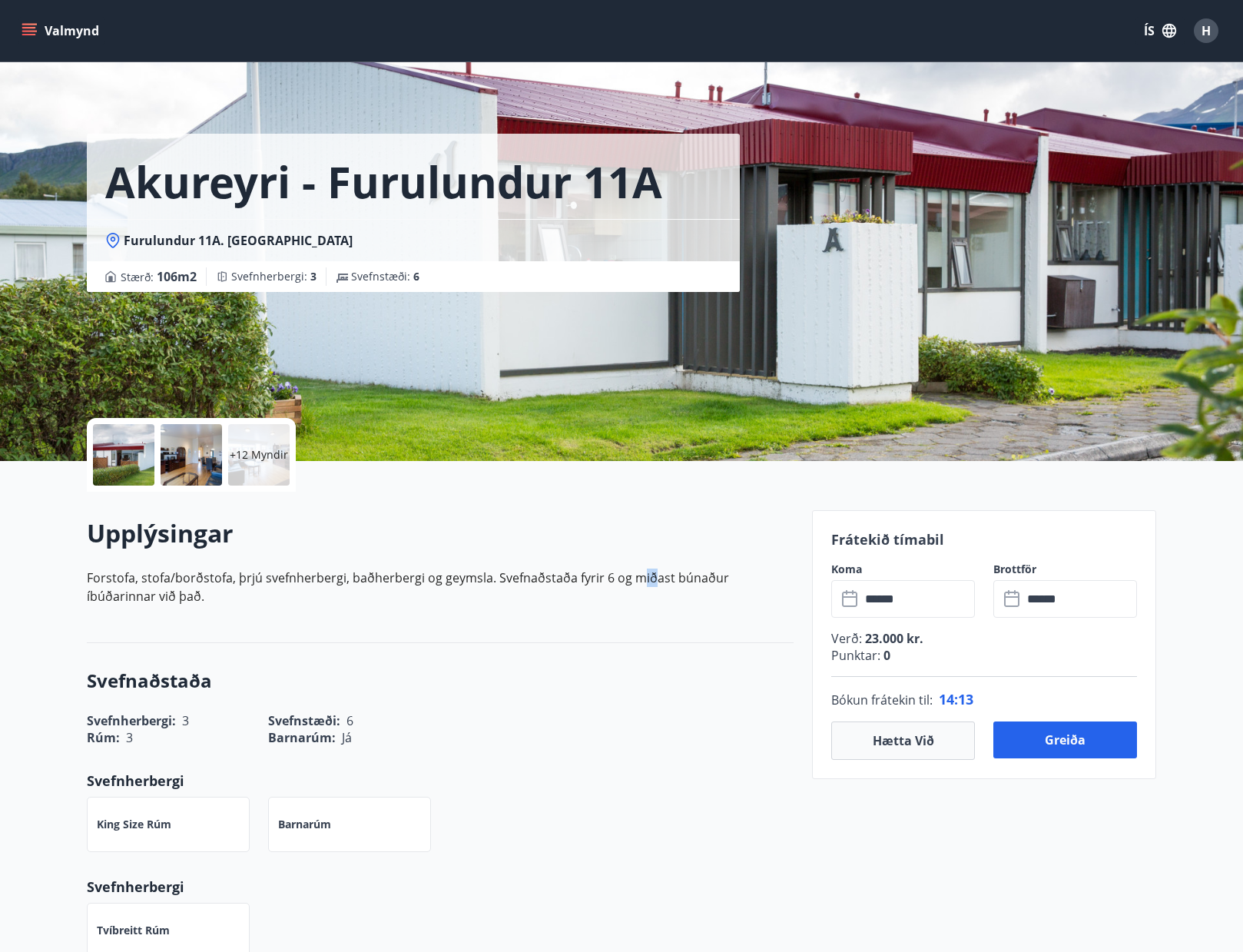
click at [649, 576] on p "Forstofa, stofa/borðstofa, þrjú svefnherbergi, baðherbergi og geymsla. Svefnaðs…" at bounding box center [440, 587] width 707 height 37
click at [649, 576] on p "Forstofa, stofa/borðstofa, þrjú svefnherbergi, baðherbergi og geymsla. Svefnaðs…" at bounding box center [440, 587] width 707 height 37
drag, startPoint x: 654, startPoint y: 576, endPoint x: 642, endPoint y: 576, distance: 12.0
click at [642, 576] on p "Forstofa, stofa/borðstofa, þrjú svefnherbergi, baðherbergi og geymsla. Svefnaðs…" at bounding box center [440, 587] width 707 height 37
